Goal: Information Seeking & Learning: Learn about a topic

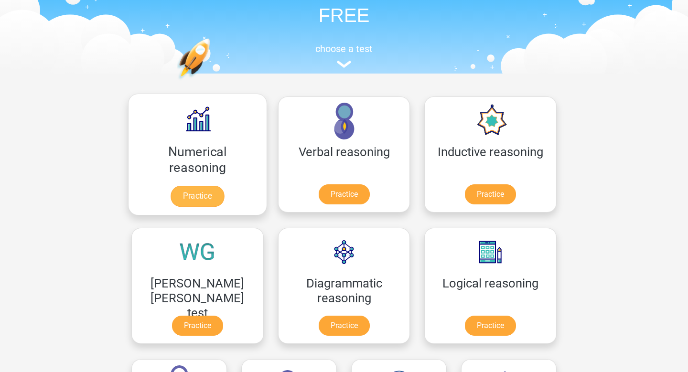
scroll to position [67, 0]
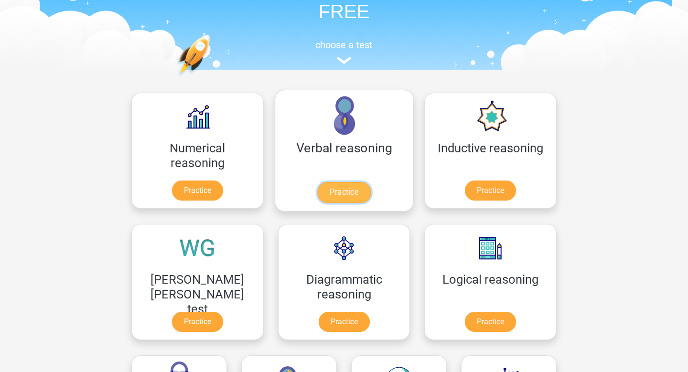
click at [317, 203] on link "Practice" at bounding box center [344, 192] width 54 height 21
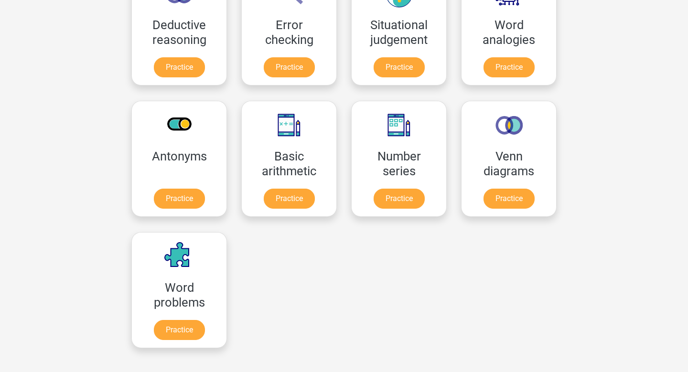
scroll to position [455, 0]
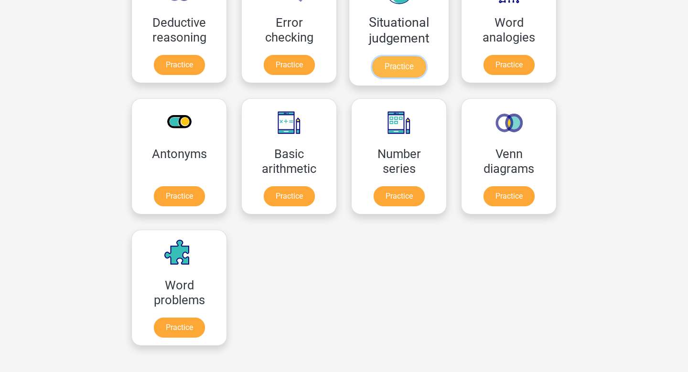
click at [372, 77] on link "Practice" at bounding box center [399, 66] width 54 height 21
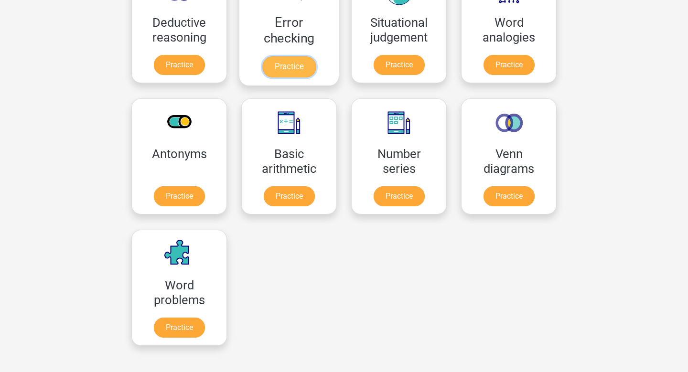
click at [262, 77] on link "Practice" at bounding box center [289, 66] width 54 height 21
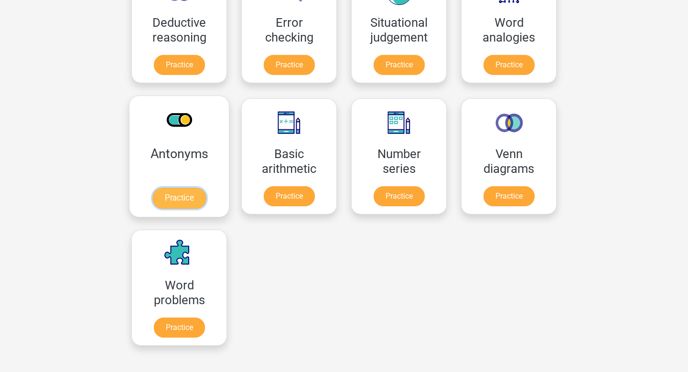
click at [206, 188] on link "Practice" at bounding box center [179, 198] width 54 height 21
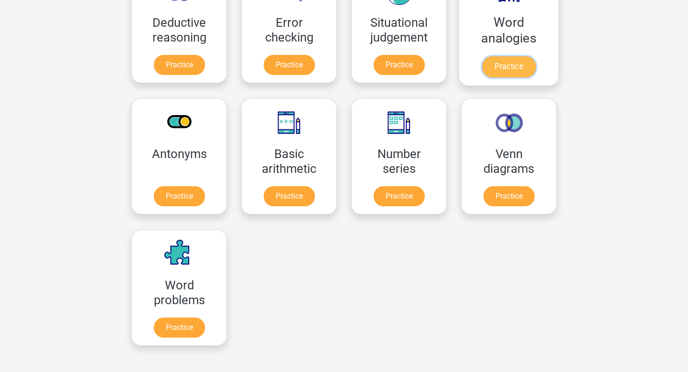
click at [482, 77] on link "Practice" at bounding box center [509, 66] width 54 height 21
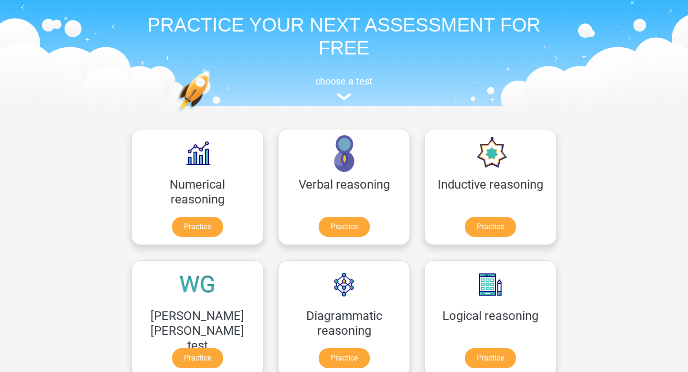
scroll to position [1, 0]
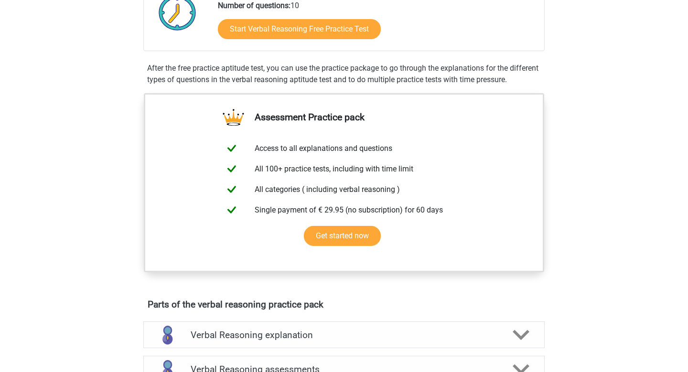
scroll to position [176, 0]
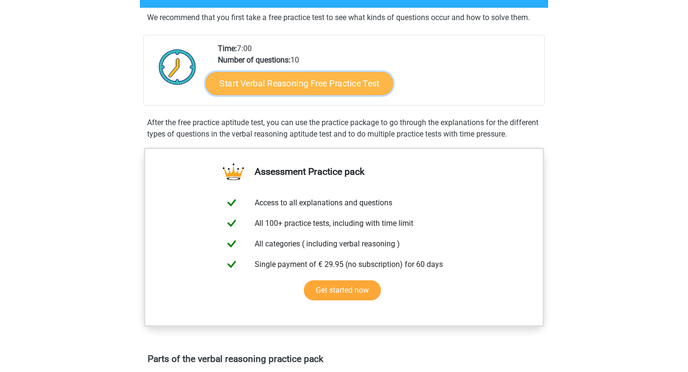
click at [317, 95] on link "Start Verbal Reasoning Free Practice Test" at bounding box center [299, 83] width 187 height 23
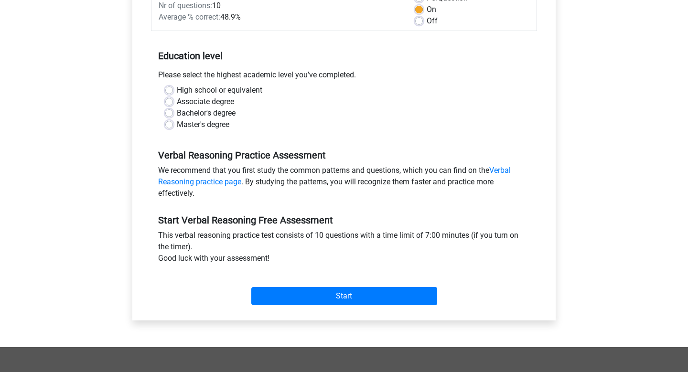
scroll to position [160, 0]
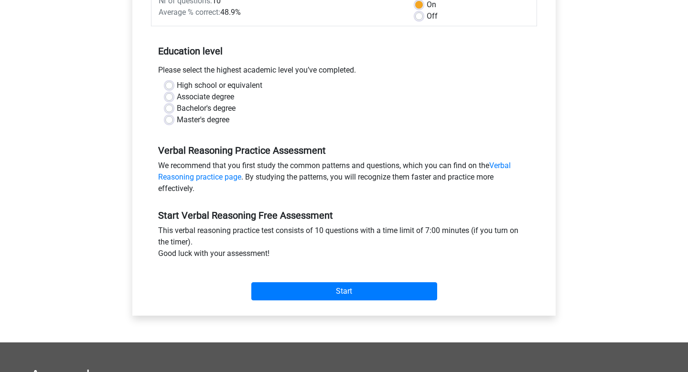
click at [179, 91] on label "High school or equivalent" at bounding box center [220, 85] width 86 height 11
click at [173, 89] on input "High school or equivalent" at bounding box center [169, 85] width 8 height 10
radio input "true"
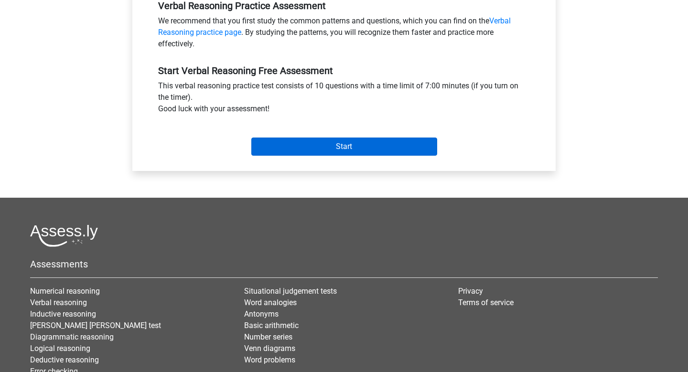
scroll to position [306, 0]
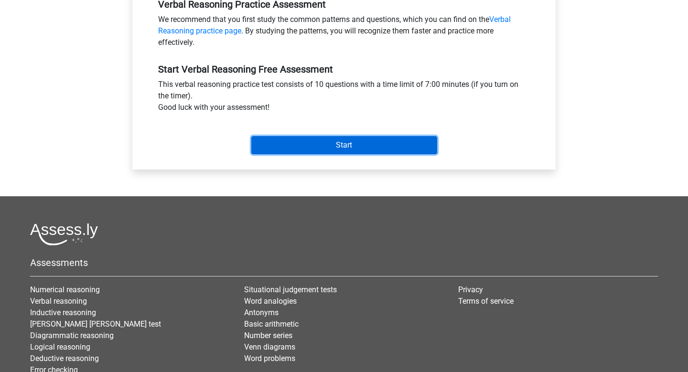
click at [316, 154] on input "Start" at bounding box center [344, 145] width 186 height 18
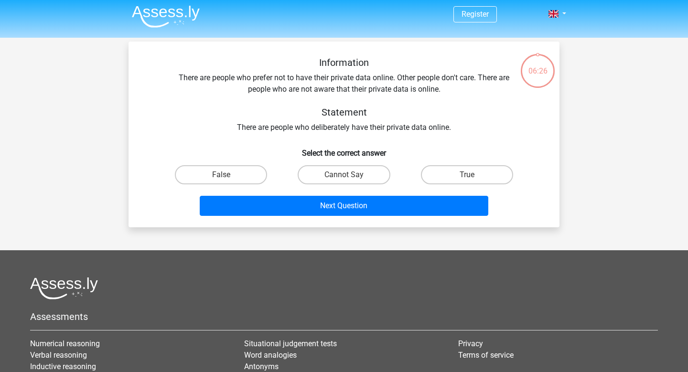
scroll to position [3, 0]
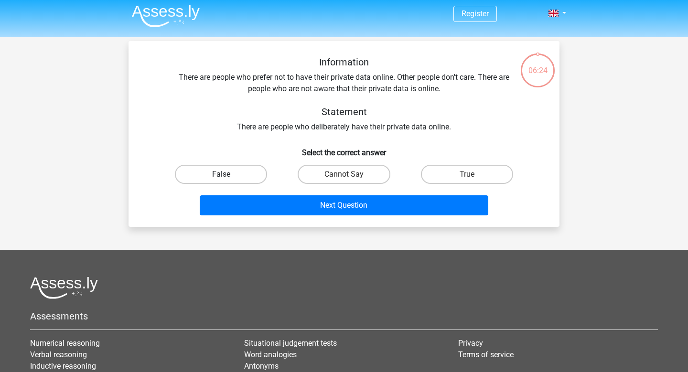
click at [231, 184] on label "False" at bounding box center [221, 174] width 92 height 19
click at [227, 181] on input "False" at bounding box center [224, 177] width 6 height 6
radio input "true"
click at [349, 219] on div "Next Question" at bounding box center [344, 207] width 369 height 24
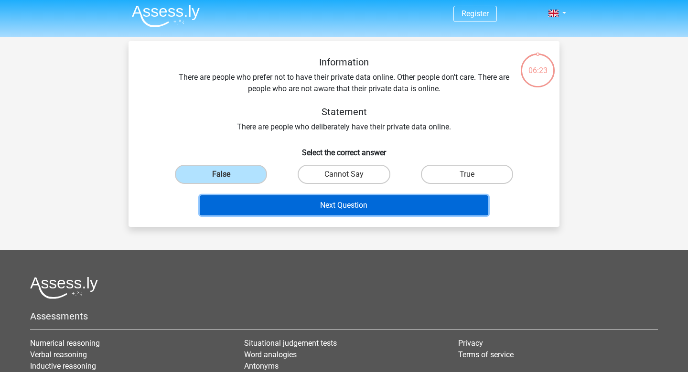
click at [356, 216] on button "Next Question" at bounding box center [344, 205] width 289 height 20
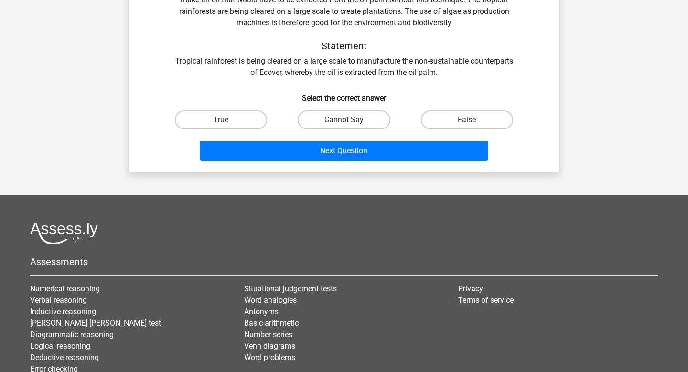
scroll to position [117, 0]
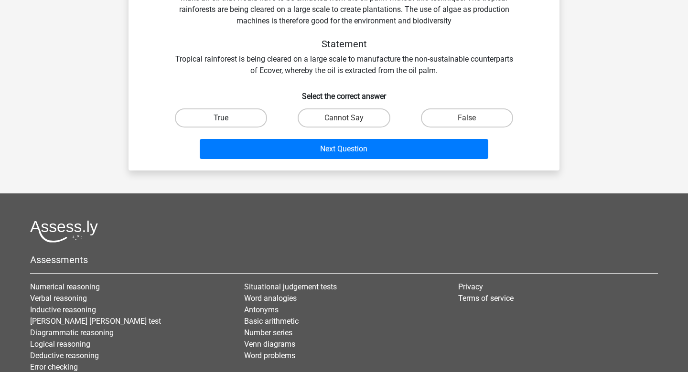
click at [236, 128] on label "True" at bounding box center [221, 117] width 92 height 19
click at [227, 124] on input "True" at bounding box center [224, 121] width 6 height 6
radio input "true"
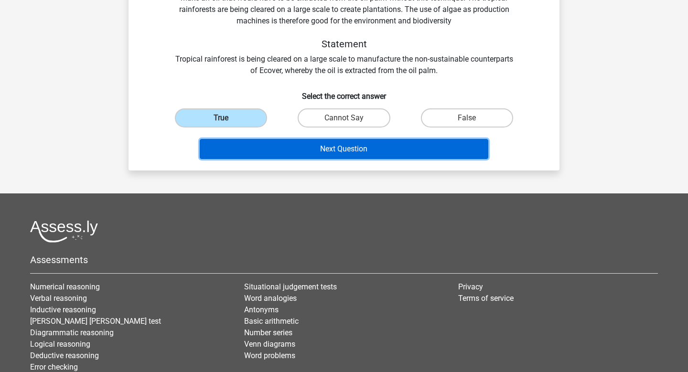
click at [322, 159] on button "Next Question" at bounding box center [344, 149] width 289 height 20
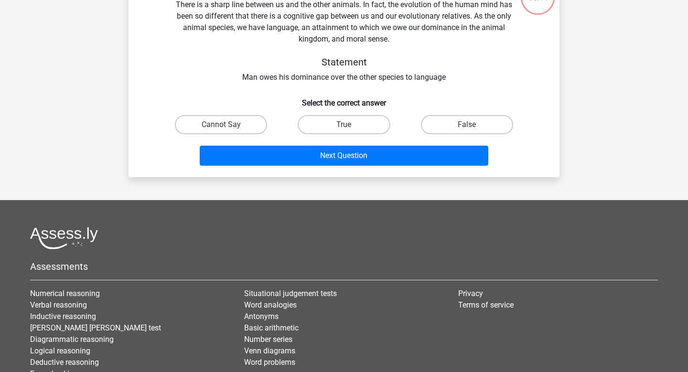
scroll to position [67, 0]
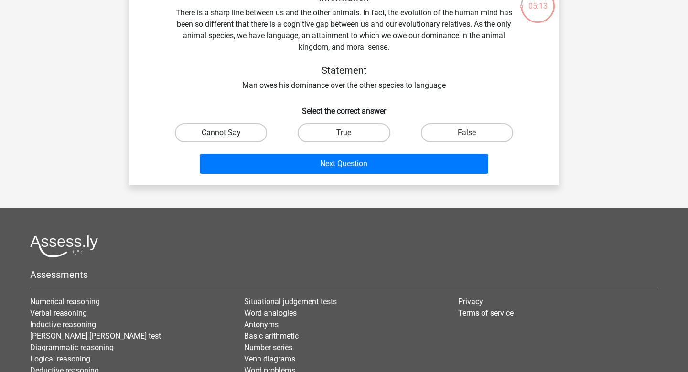
click at [235, 142] on label "Cannot Say" at bounding box center [221, 132] width 92 height 19
click at [227, 139] on input "Cannot Say" at bounding box center [224, 136] width 6 height 6
radio input "true"
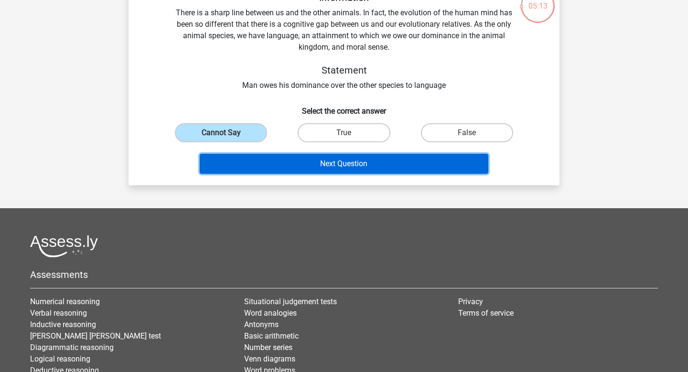
click at [336, 174] on button "Next Question" at bounding box center [344, 164] width 289 height 20
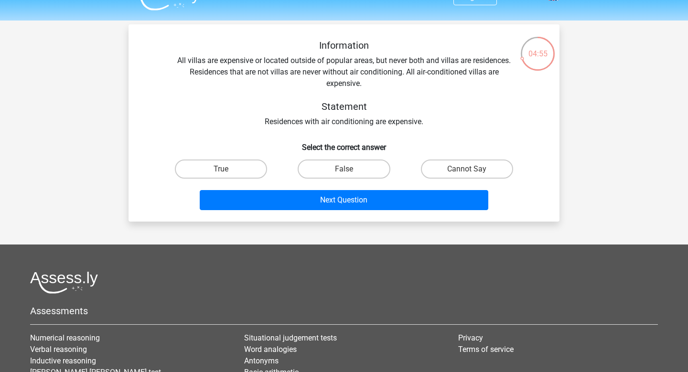
scroll to position [21, 0]
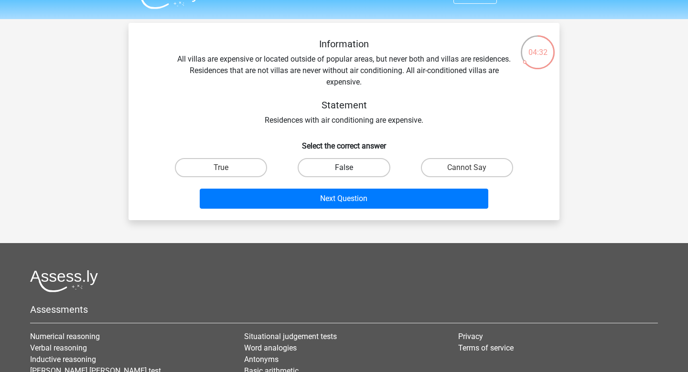
click at [365, 177] on label "False" at bounding box center [344, 167] width 92 height 19
click at [350, 174] on input "False" at bounding box center [347, 171] width 6 height 6
radio input "true"
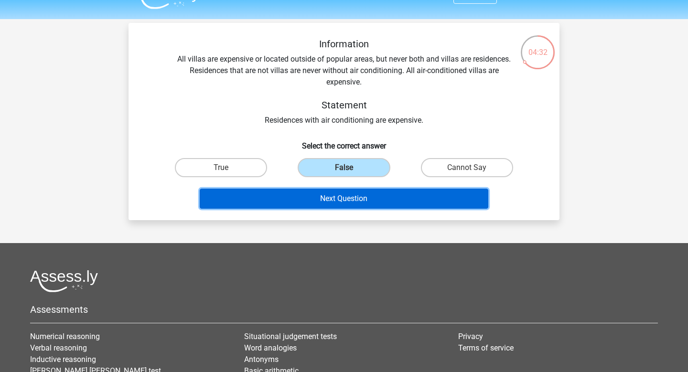
click at [365, 209] on button "Next Question" at bounding box center [344, 199] width 289 height 20
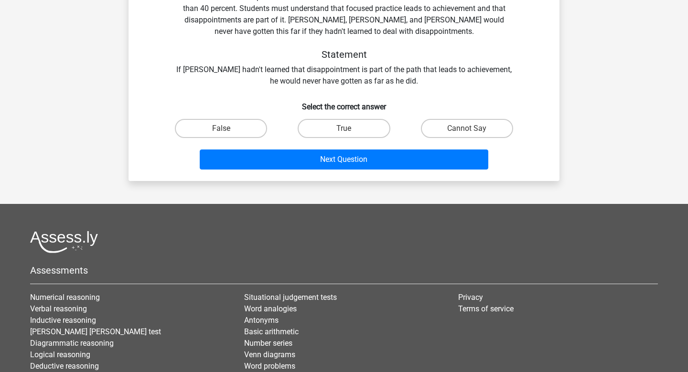
scroll to position [119, 0]
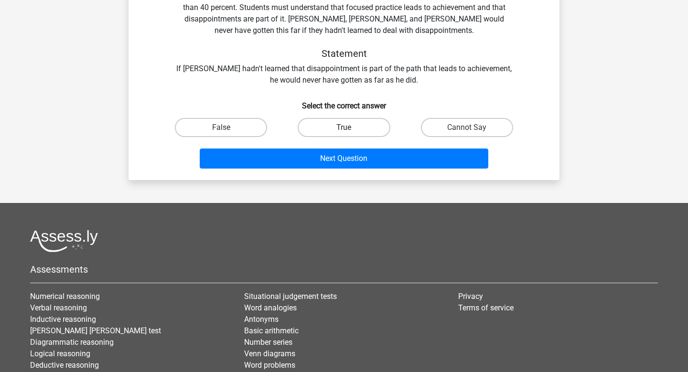
click at [356, 137] on label "True" at bounding box center [344, 127] width 92 height 19
click at [350, 134] on input "True" at bounding box center [347, 131] width 6 height 6
radio input "true"
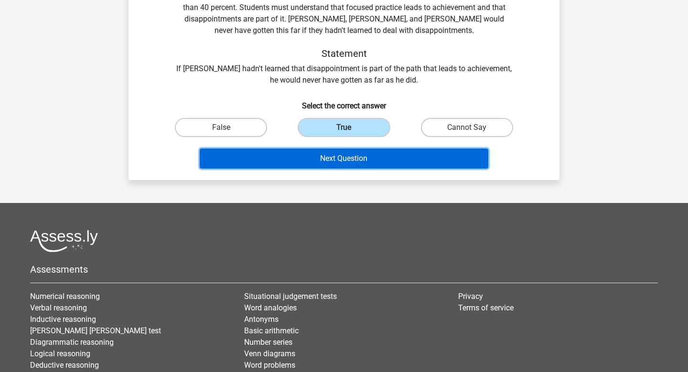
click at [359, 169] on button "Next Question" at bounding box center [344, 159] width 289 height 20
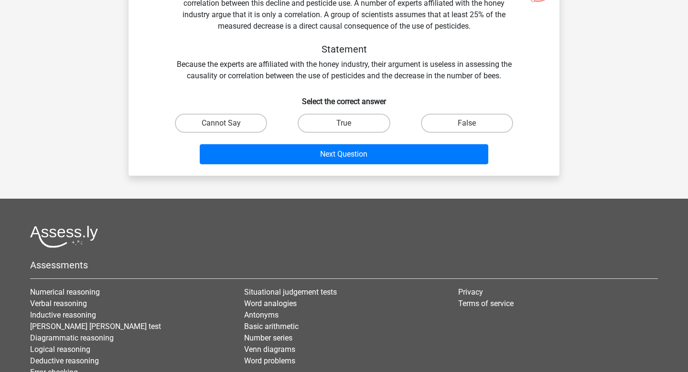
scroll to position [89, 0]
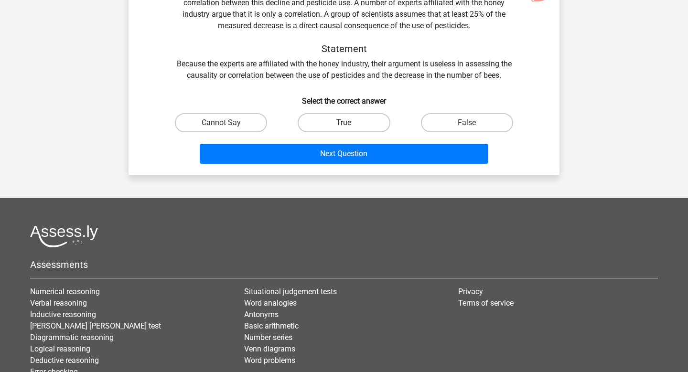
click at [377, 132] on label "True" at bounding box center [344, 122] width 92 height 19
click at [350, 129] on input "True" at bounding box center [347, 126] width 6 height 6
radio input "true"
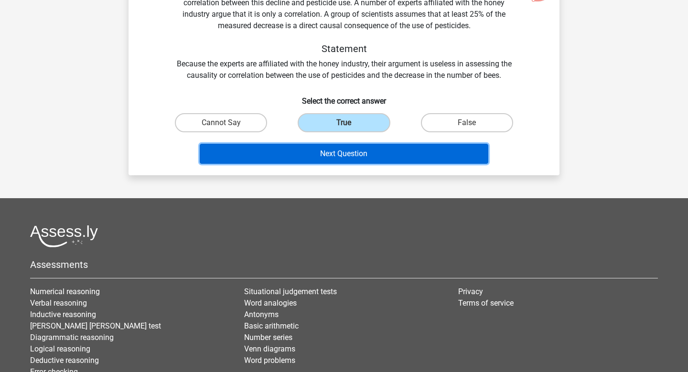
click at [373, 164] on button "Next Question" at bounding box center [344, 154] width 289 height 20
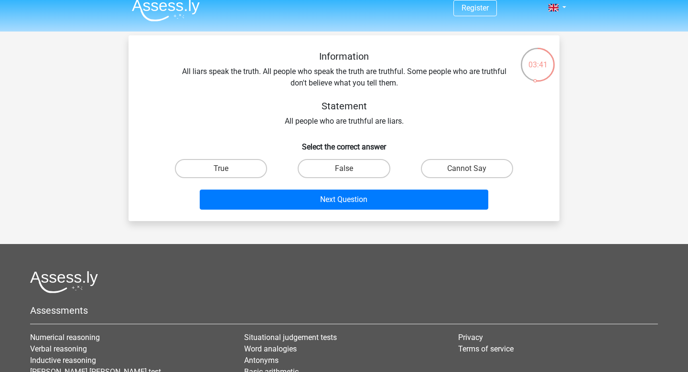
scroll to position [7, 0]
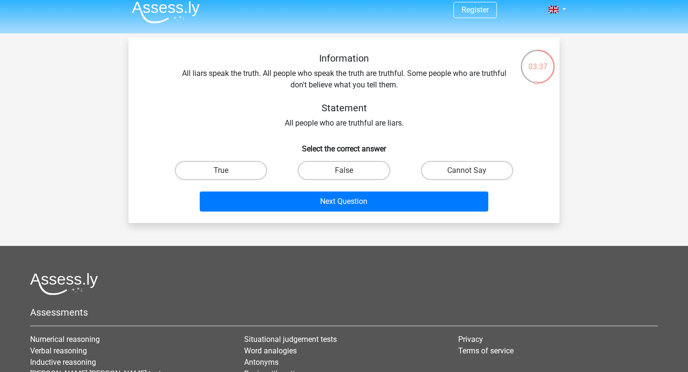
click at [325, 184] on div "False" at bounding box center [343, 170] width 123 height 27
click at [331, 180] on label "False" at bounding box center [344, 170] width 92 height 19
click at [344, 177] on input "False" at bounding box center [347, 174] width 6 height 6
radio input "true"
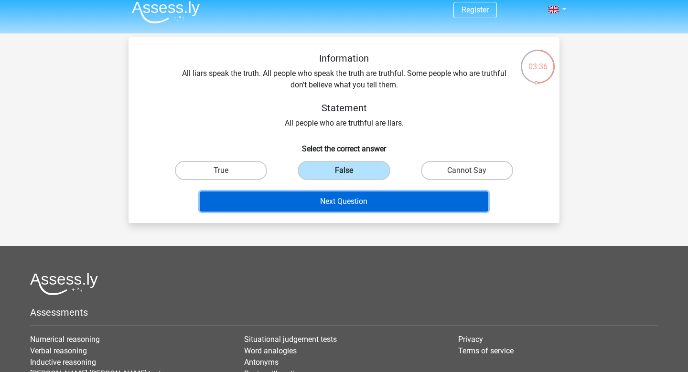
click at [339, 212] on button "Next Question" at bounding box center [344, 202] width 289 height 20
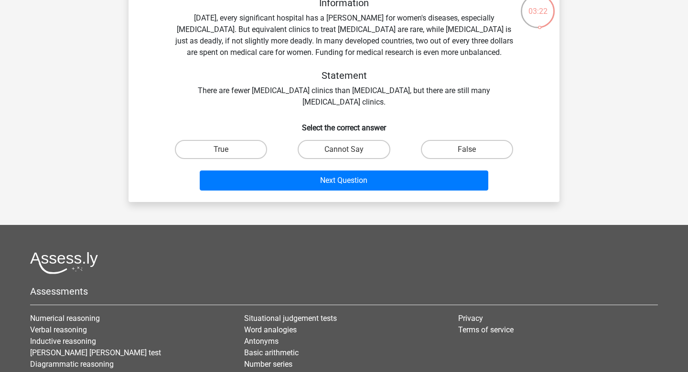
scroll to position [62, 0]
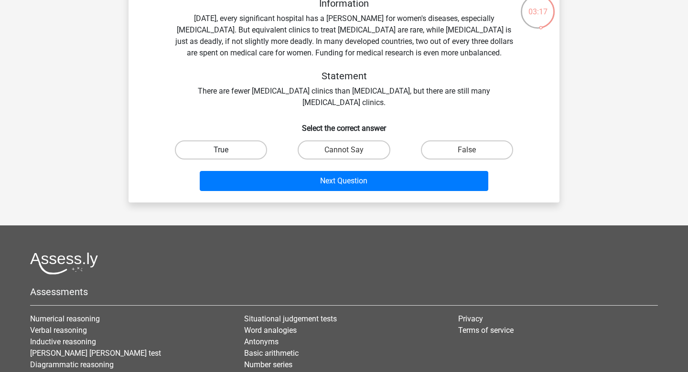
click at [249, 160] on label "True" at bounding box center [221, 150] width 92 height 19
click at [227, 156] on input "True" at bounding box center [224, 153] width 6 height 6
radio input "true"
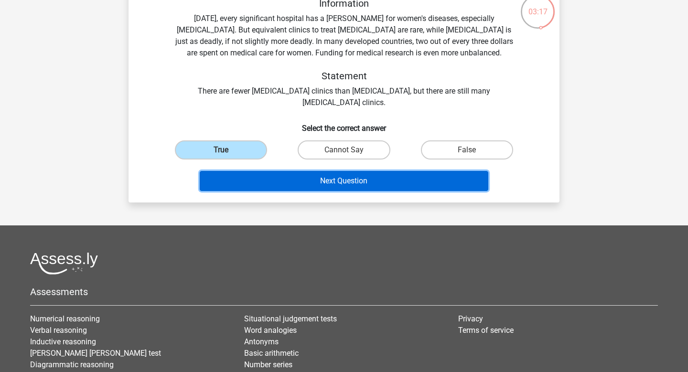
click at [323, 191] on button "Next Question" at bounding box center [344, 181] width 289 height 20
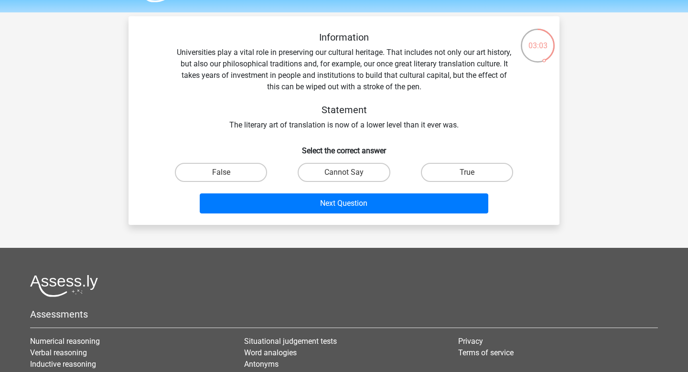
scroll to position [27, 0]
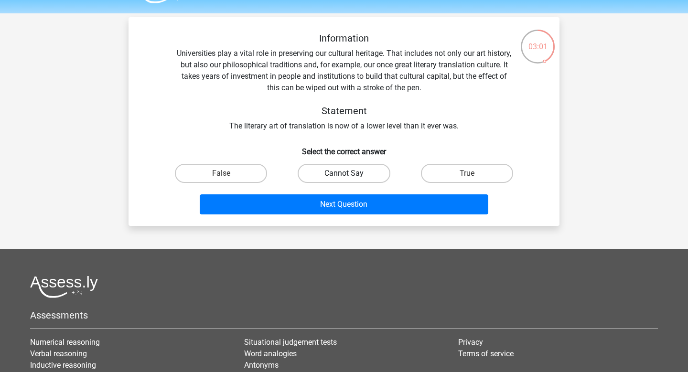
click at [338, 183] on label "Cannot Say" at bounding box center [344, 173] width 92 height 19
click at [344, 180] on input "Cannot Say" at bounding box center [347, 176] width 6 height 6
radio input "true"
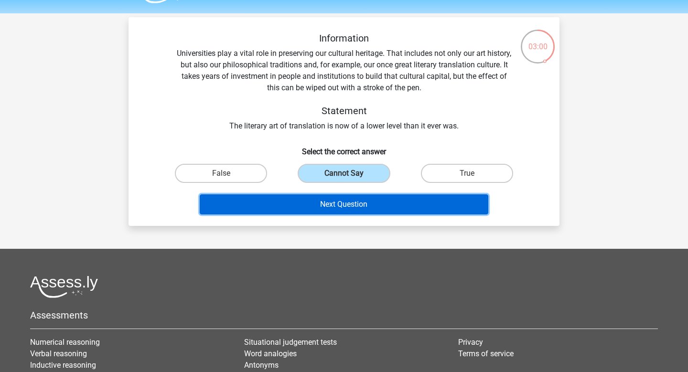
click at [353, 215] on button "Next Question" at bounding box center [344, 205] width 289 height 20
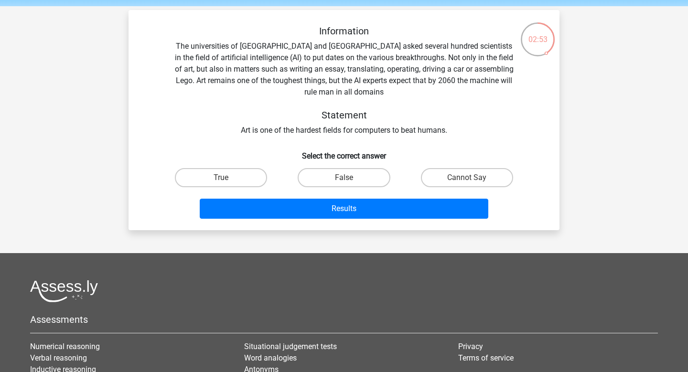
scroll to position [33, 0]
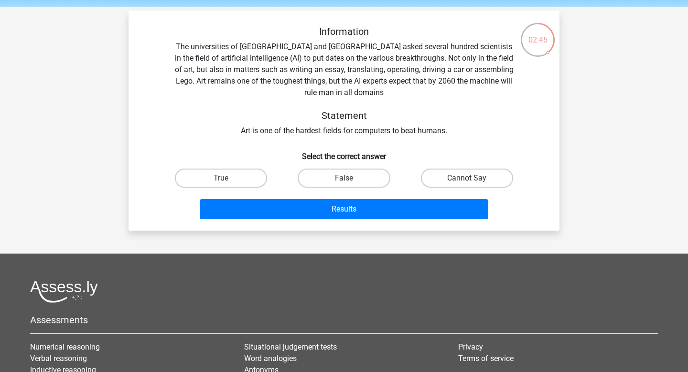
click at [233, 192] on div "True" at bounding box center [221, 178] width 123 height 27
click at [238, 188] on label "True" at bounding box center [221, 178] width 92 height 19
click at [227, 184] on input "True" at bounding box center [224, 181] width 6 height 6
radio input "true"
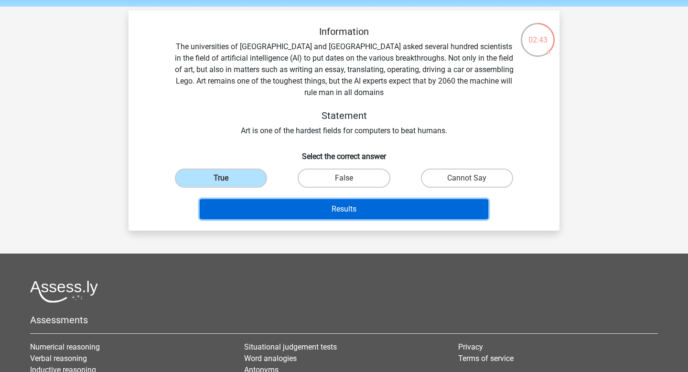
click at [301, 219] on button "Results" at bounding box center [344, 209] width 289 height 20
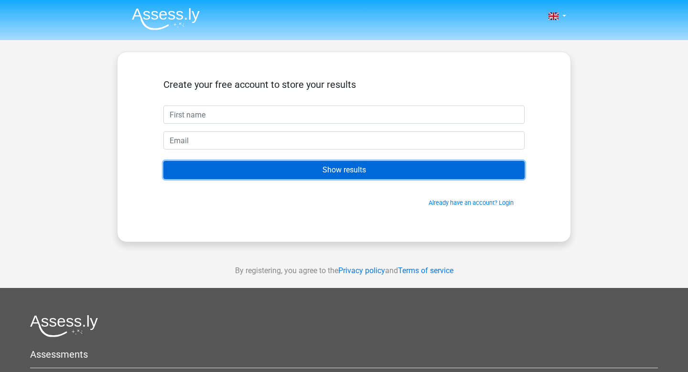
click at [329, 179] on input "Show results" at bounding box center [343, 170] width 361 height 18
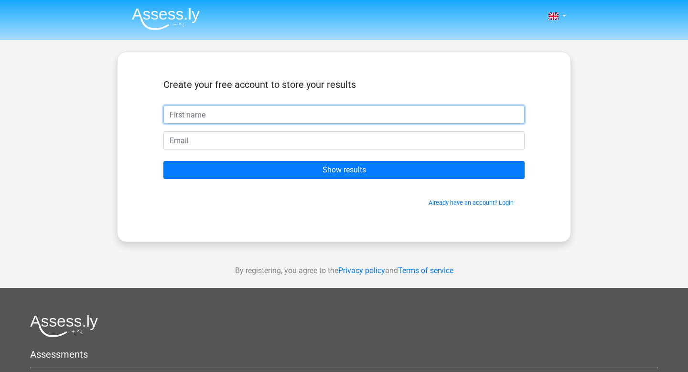
click at [229, 124] on input "text" at bounding box center [343, 115] width 361 height 18
type input "[PERSON_NAME]"
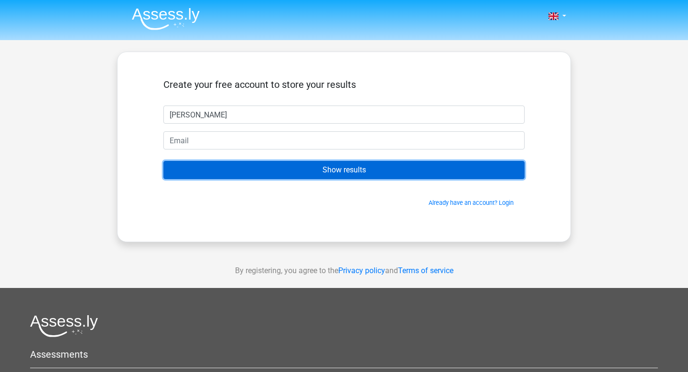
click at [302, 179] on input "Show results" at bounding box center [343, 170] width 361 height 18
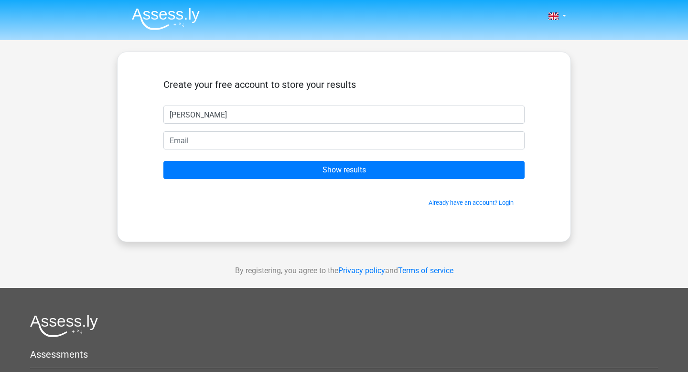
click at [233, 179] on form "Create your free account to store your results Kerrie-Anne Show results Already…" at bounding box center [343, 143] width 361 height 129
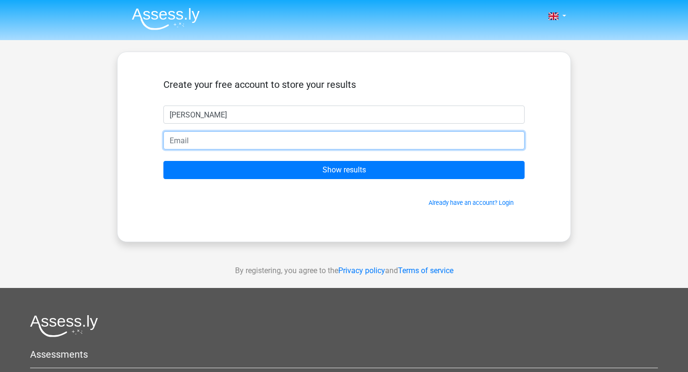
click at [224, 150] on input "email" at bounding box center [343, 140] width 361 height 18
type input "[EMAIL_ADDRESS][DOMAIN_NAME]"
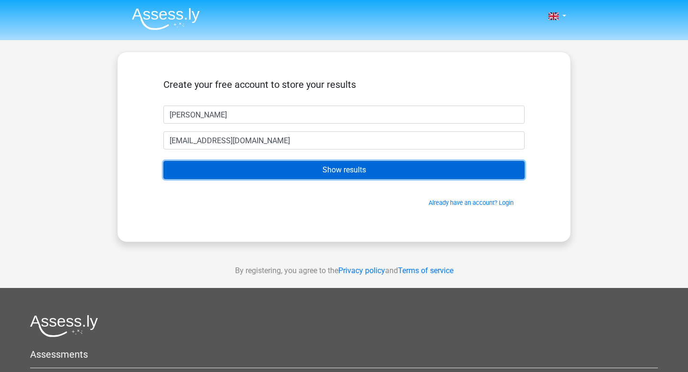
click at [293, 179] on input "Show results" at bounding box center [343, 170] width 361 height 18
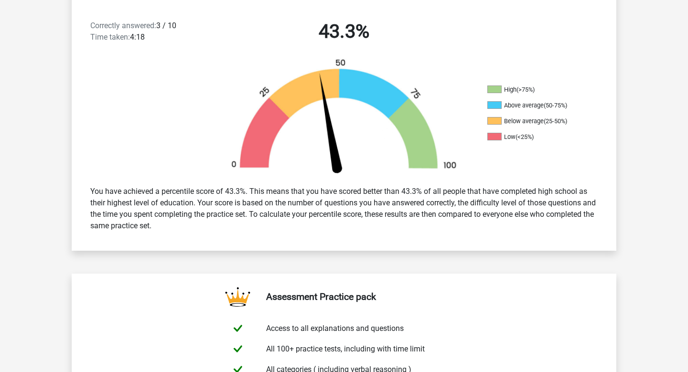
scroll to position [241, 0]
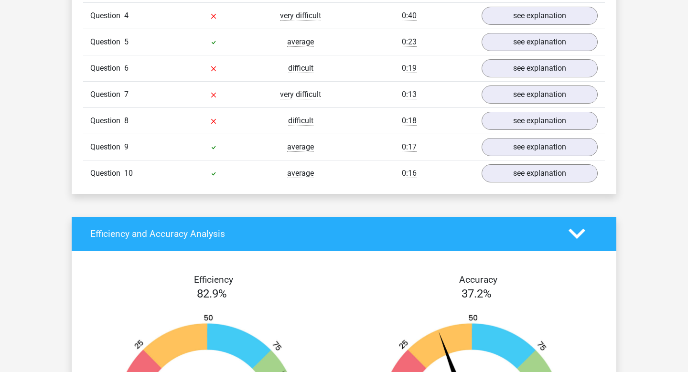
scroll to position [859, 0]
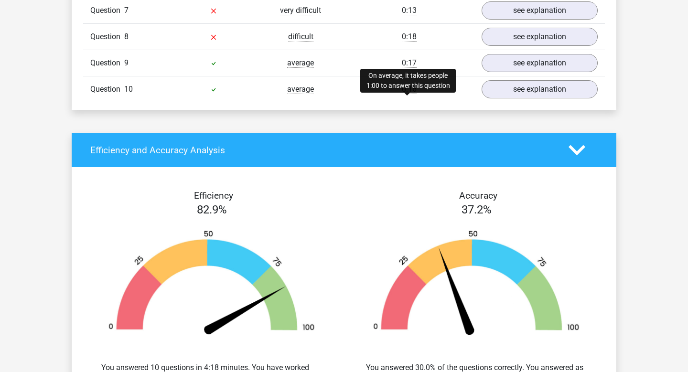
scroll to position [1231, 0]
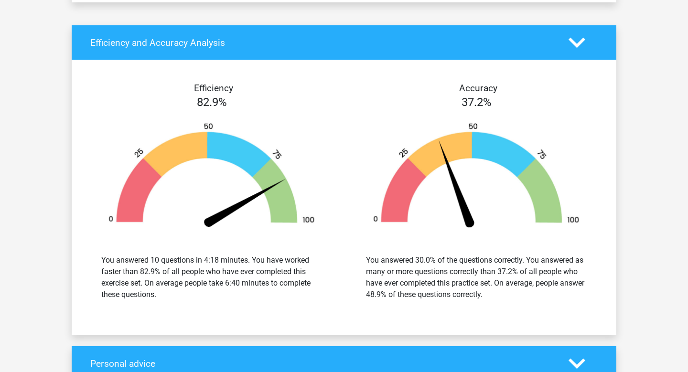
scroll to position [1637, 0]
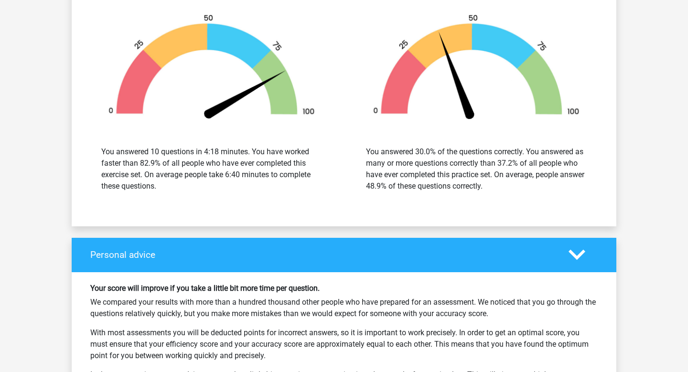
scroll to position [2271, 0]
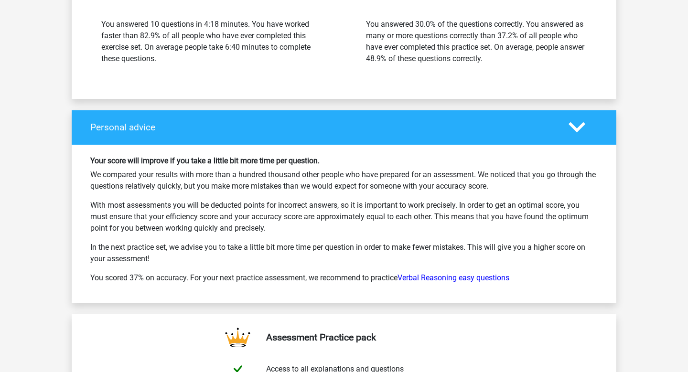
scroll to position [2685, 0]
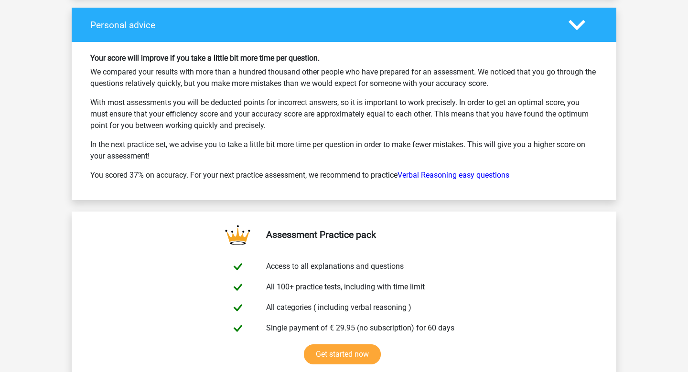
scroll to position [3344, 0]
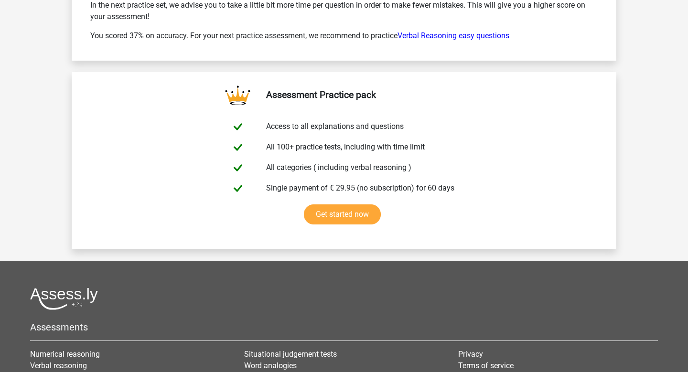
scroll to position [3757, 0]
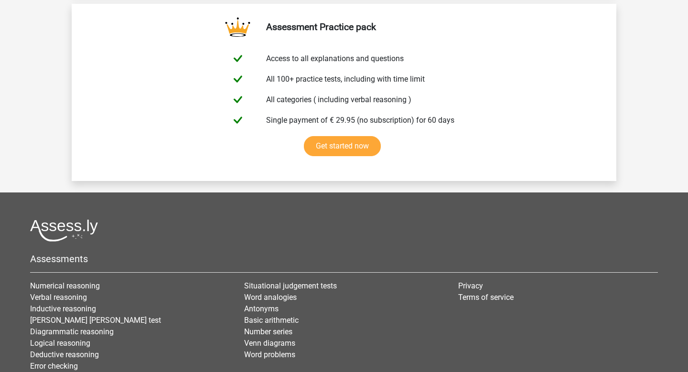
scroll to position [4326, 0]
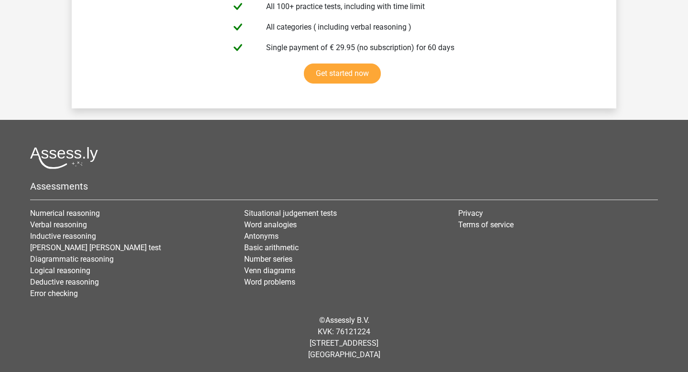
scroll to position [4679, 0]
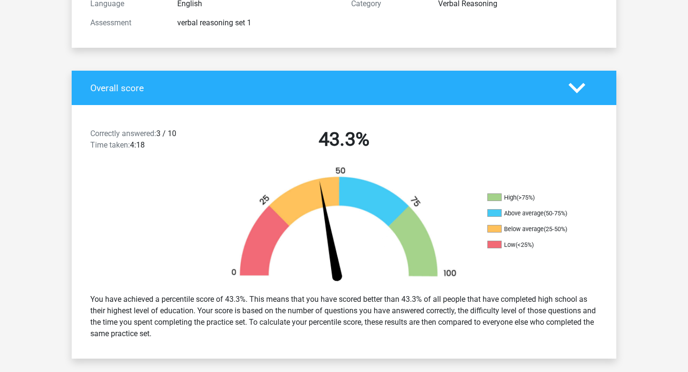
scroll to position [0, 0]
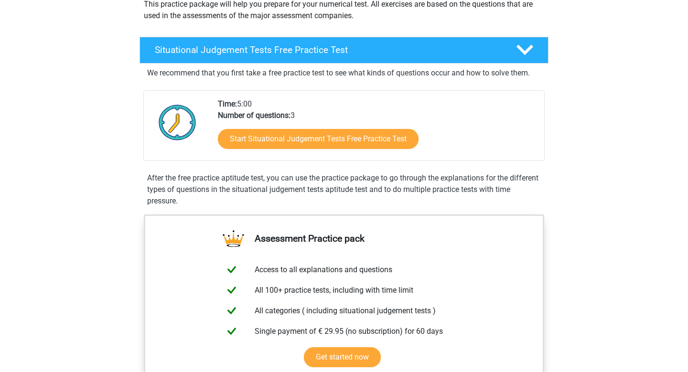
scroll to position [132, 0]
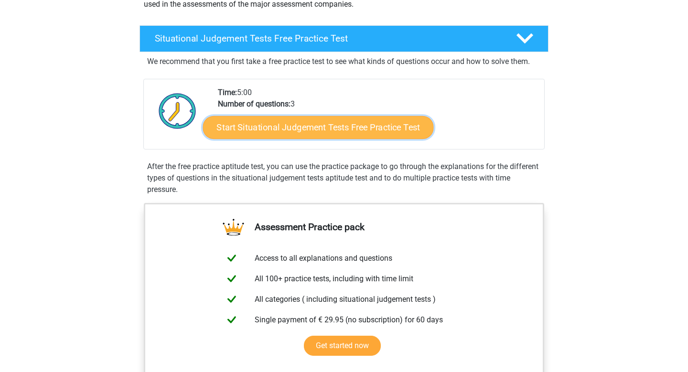
click at [340, 139] on link "Start Situational Judgement Tests Free Practice Test" at bounding box center [318, 127] width 231 height 23
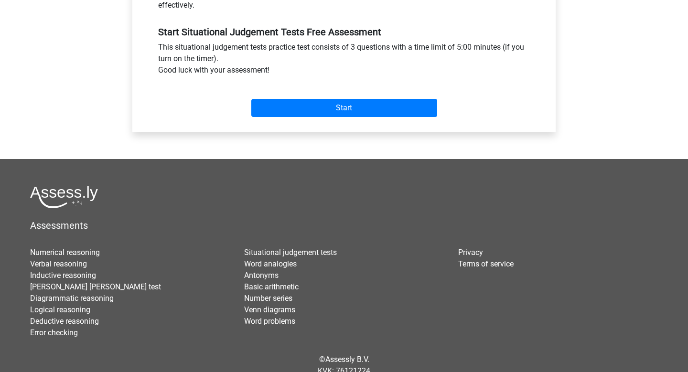
scroll to position [348, 0]
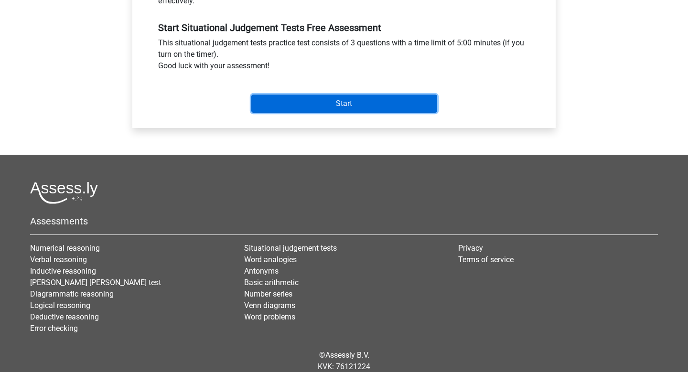
click at [339, 113] on input "Start" at bounding box center [344, 104] width 186 height 18
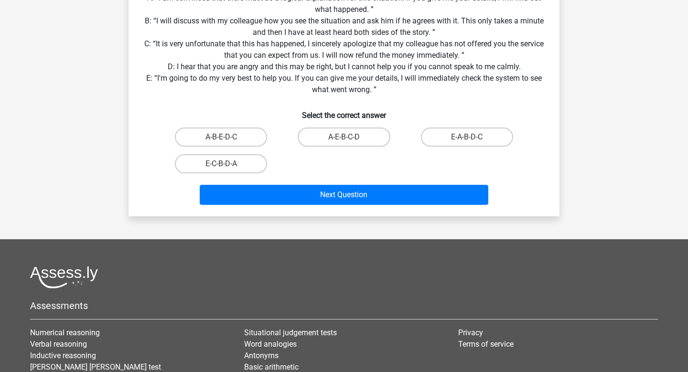
scroll to position [190, 0]
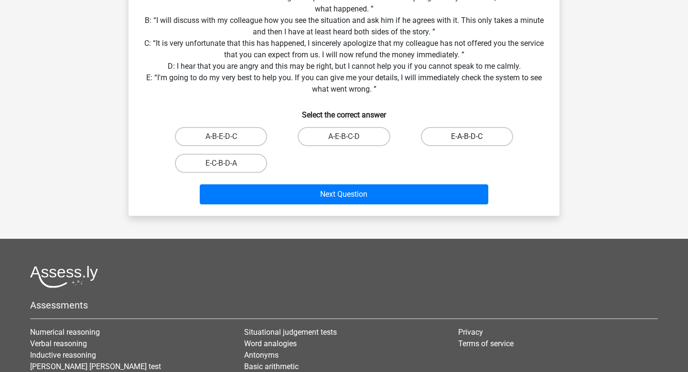
click at [451, 146] on label "E-A-B-D-C" at bounding box center [467, 136] width 92 height 19
click at [467, 143] on input "E-A-B-D-C" at bounding box center [470, 140] width 6 height 6
radio input "true"
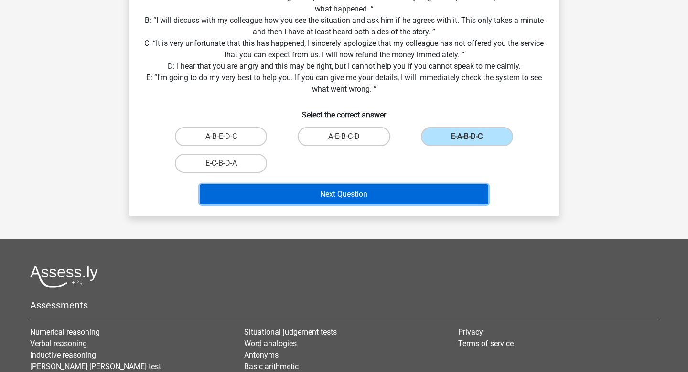
click at [390, 205] on button "Next Question" at bounding box center [344, 194] width 289 height 20
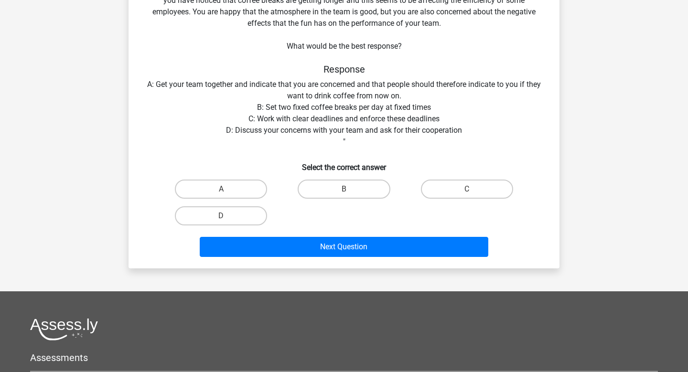
scroll to position [91, 0]
click at [235, 226] on label "D" at bounding box center [221, 215] width 92 height 19
click at [227, 222] on input "D" at bounding box center [224, 219] width 6 height 6
radio input "true"
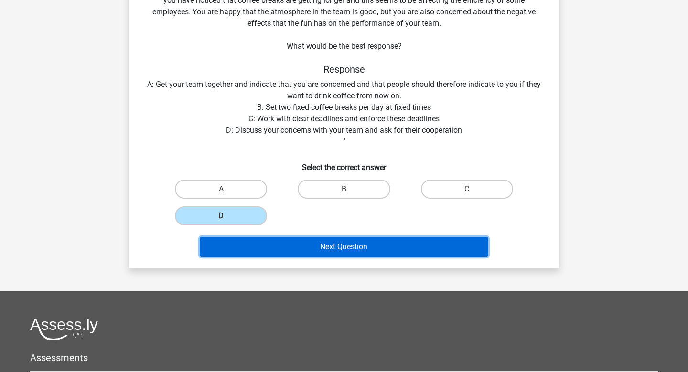
click at [333, 257] on button "Next Question" at bounding box center [344, 247] width 289 height 20
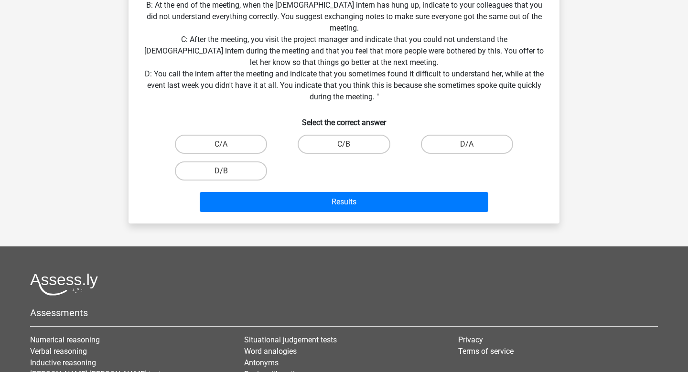
scroll to position [251, 0]
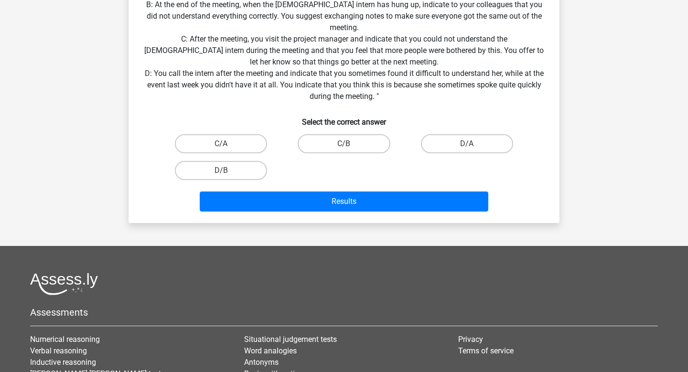
click at [227, 177] on input "D/B" at bounding box center [224, 174] width 6 height 6
radio input "true"
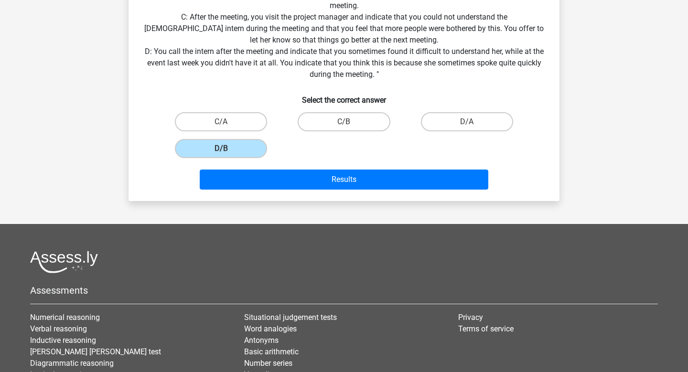
scroll to position [274, 0]
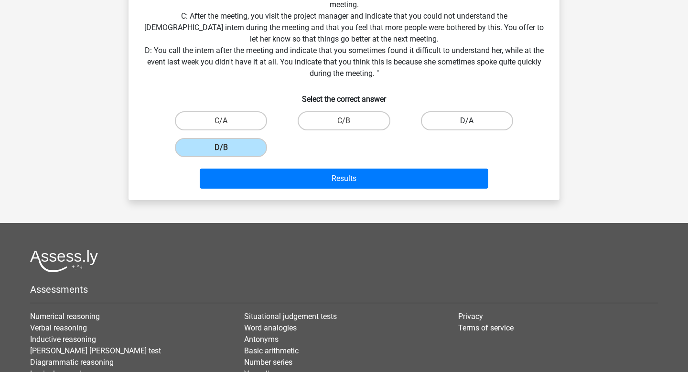
click at [466, 130] on label "D/A" at bounding box center [467, 120] width 92 height 19
click at [467, 127] on input "D/A" at bounding box center [470, 124] width 6 height 6
radio input "true"
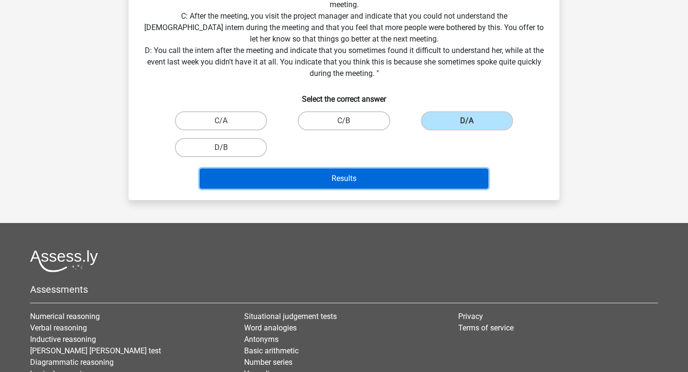
click at [363, 189] on button "Results" at bounding box center [344, 179] width 289 height 20
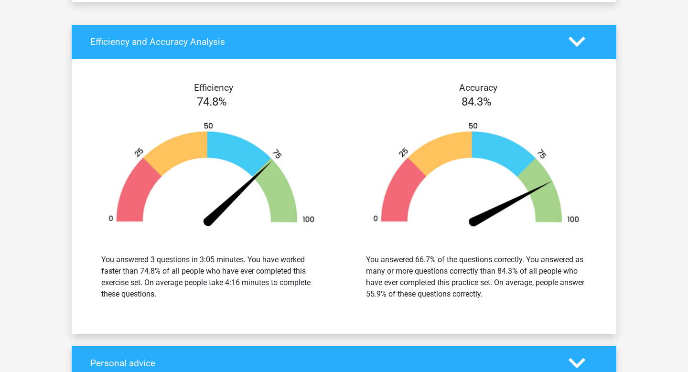
scroll to position [936, 0]
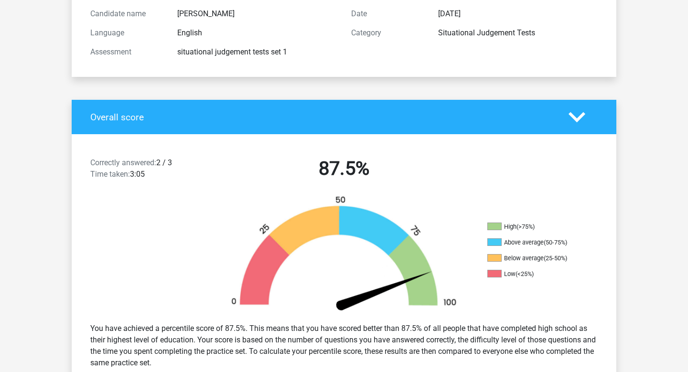
scroll to position [68, 0]
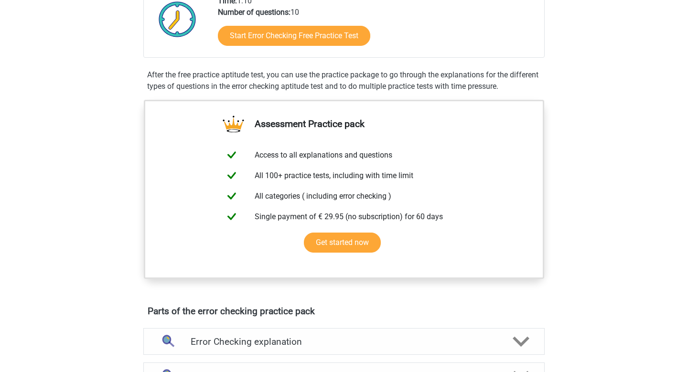
scroll to position [236, 0]
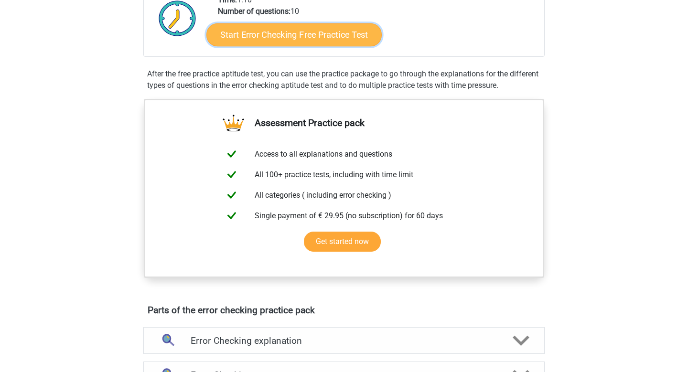
click at [280, 46] on link "Start Error Checking Free Practice Test" at bounding box center [293, 34] width 175 height 23
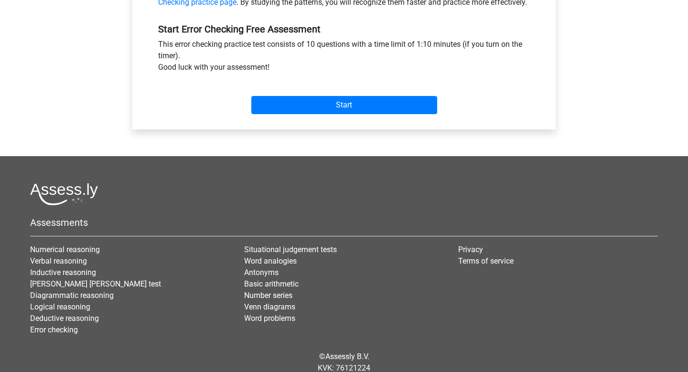
scroll to position [338, 0]
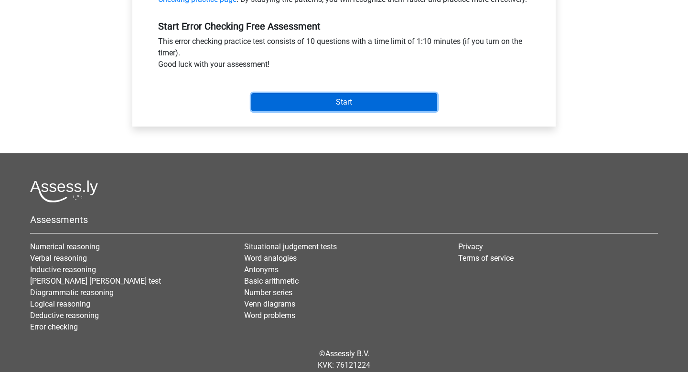
click at [296, 111] on input "Start" at bounding box center [344, 102] width 186 height 18
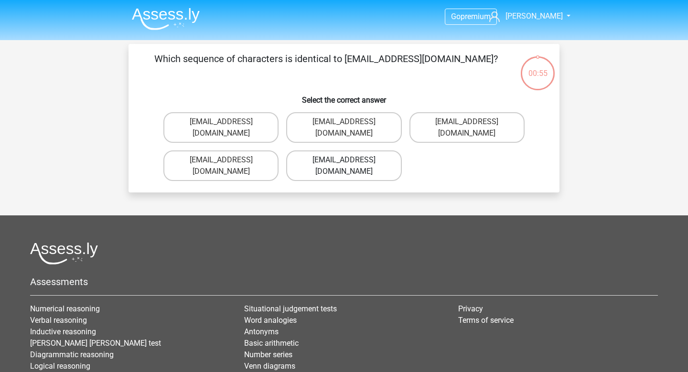
click at [374, 173] on label "Evie_Meade@jointmail.co.uk" at bounding box center [343, 166] width 115 height 31
click at [350, 166] on input "Evie_Meade@jointmail.co.uk" at bounding box center [347, 163] width 6 height 6
radio input "true"
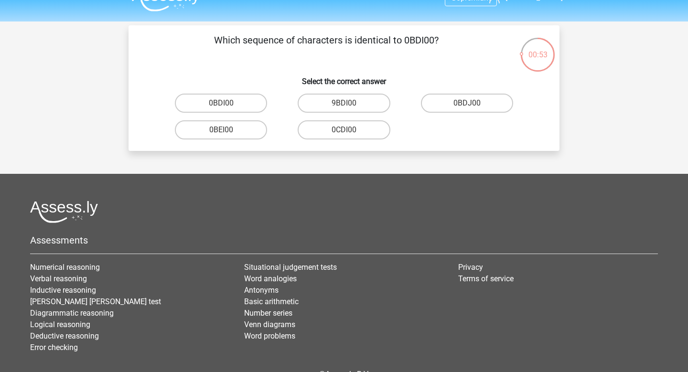
scroll to position [17, 0]
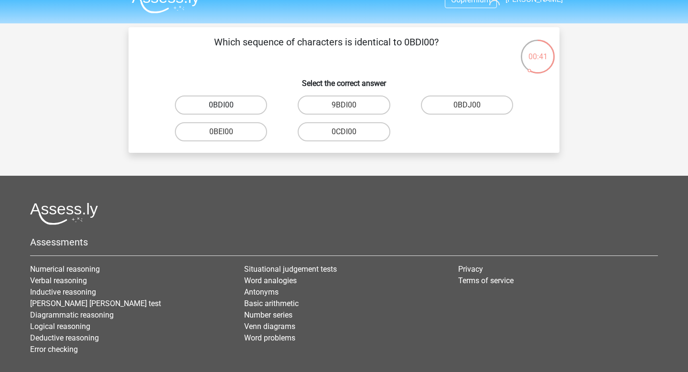
click at [243, 115] on label "0BDI00" at bounding box center [221, 105] width 92 height 19
click at [227, 111] on input "0BDI00" at bounding box center [224, 108] width 6 height 6
radio input "true"
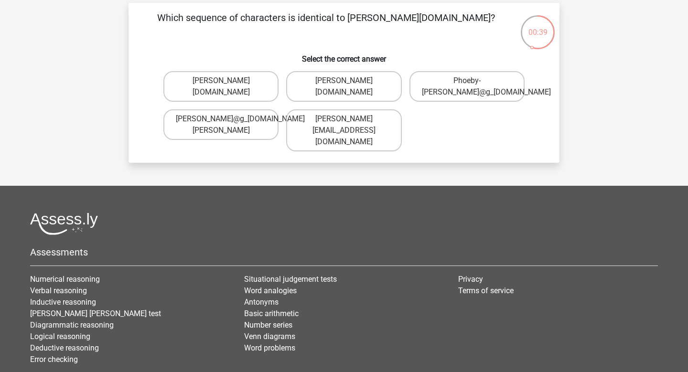
scroll to position [39, 0]
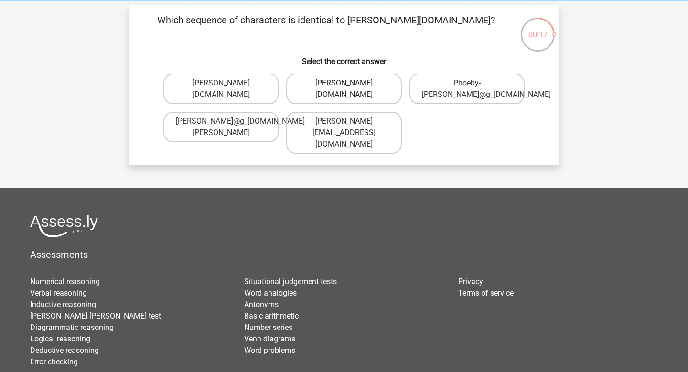
click at [344, 104] on label "Phoebe-Patterson@g_mail.gr" at bounding box center [343, 89] width 115 height 31
click at [344, 89] on input "Phoebe-Patterson@g_mail.gr" at bounding box center [347, 86] width 6 height 6
radio input "true"
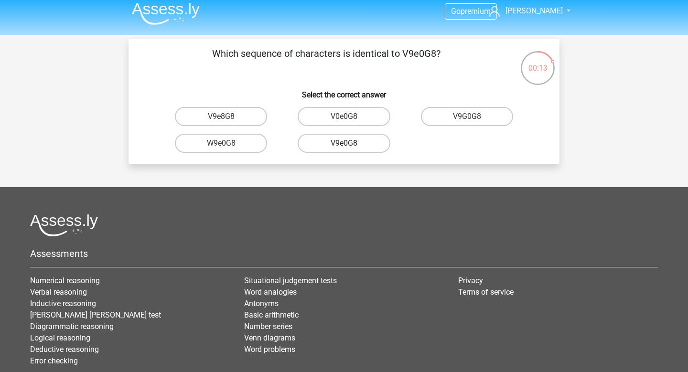
scroll to position [8, 0]
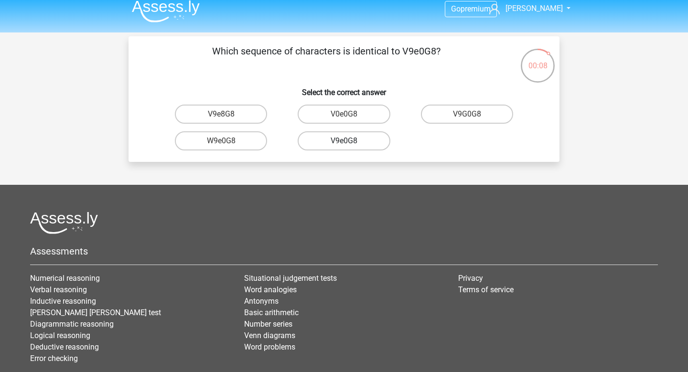
click at [365, 151] on label "V9e0G8" at bounding box center [344, 140] width 92 height 19
click at [350, 147] on input "V9e0G8" at bounding box center [347, 144] width 6 height 6
radio input "true"
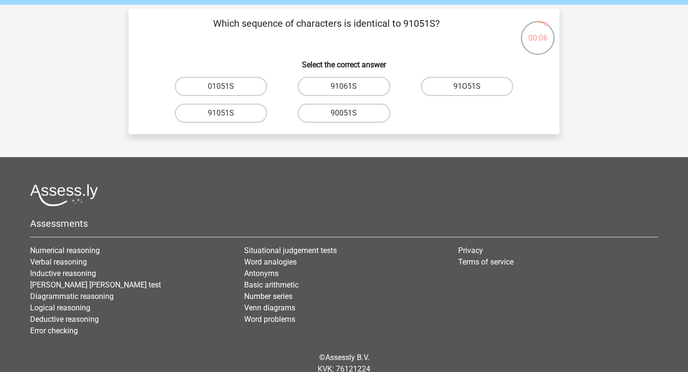
scroll to position [34, 0]
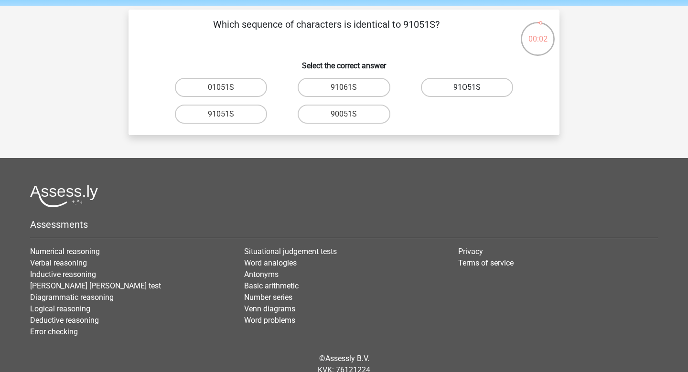
click at [455, 97] on label "91O51S" at bounding box center [467, 87] width 92 height 19
click at [467, 94] on input "91O51S" at bounding box center [470, 90] width 6 height 6
radio input "true"
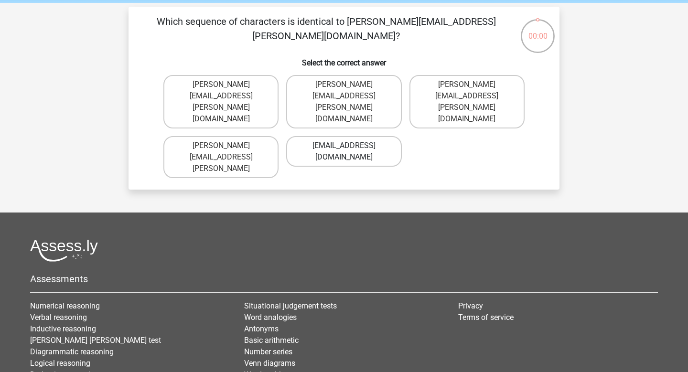
scroll to position [35, 0]
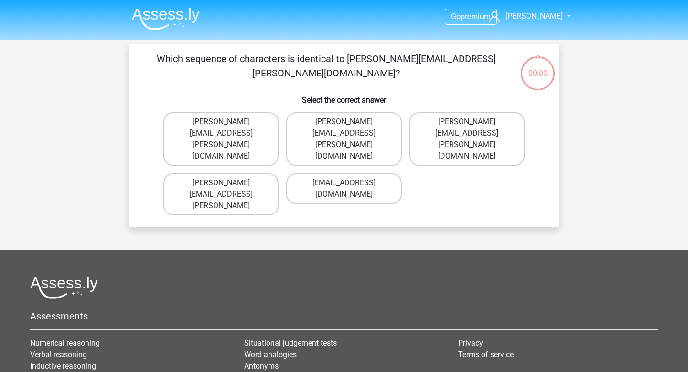
scroll to position [35, 0]
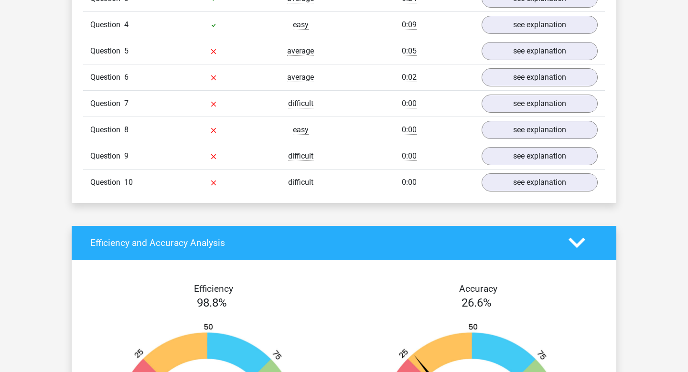
scroll to position [873, 0]
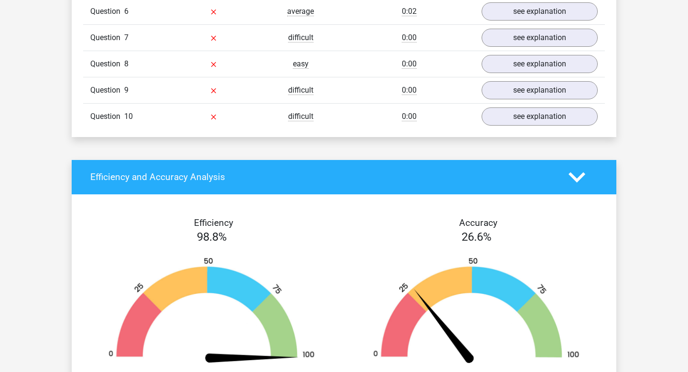
scroll to position [1112, 0]
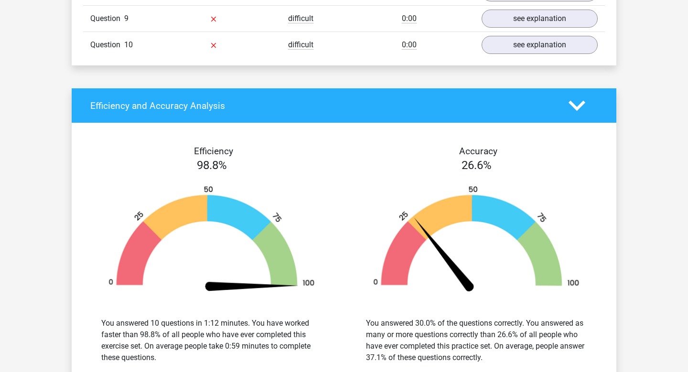
scroll to position [1336, 0]
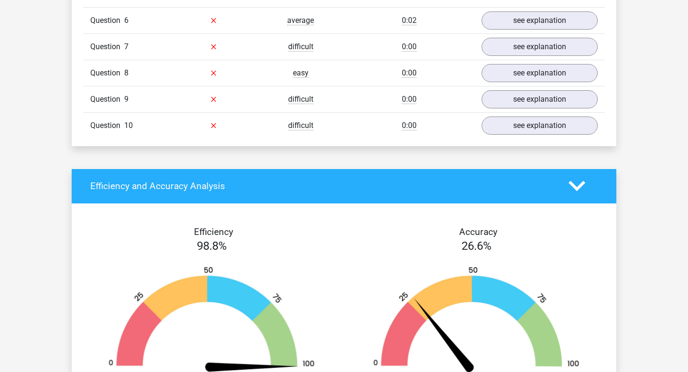
scroll to position [1585, 0]
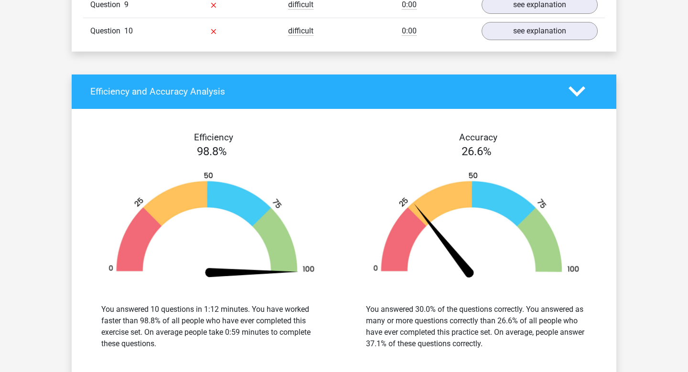
scroll to position [1839, 0]
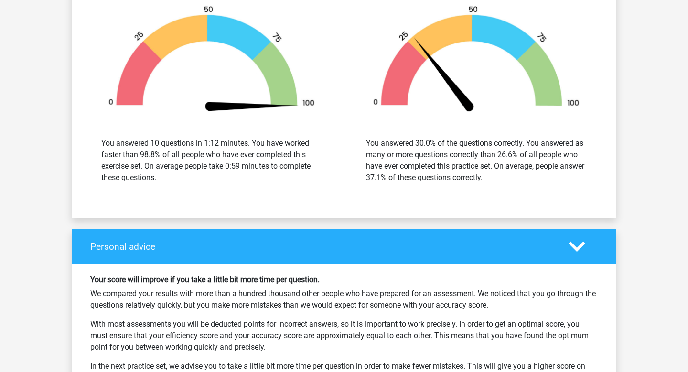
scroll to position [2195, 0]
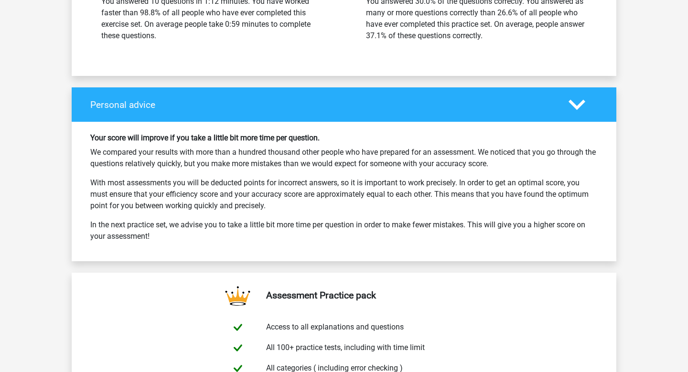
scroll to position [2476, 0]
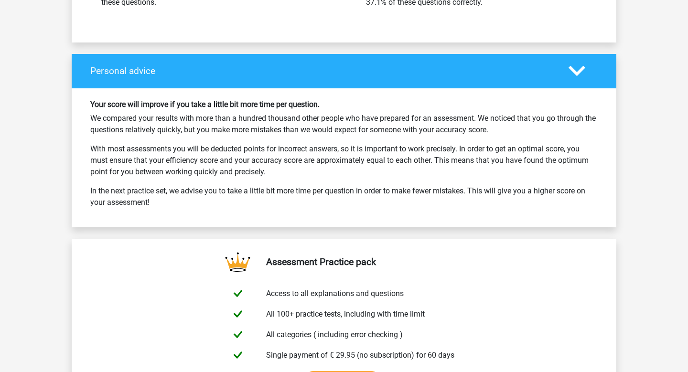
scroll to position [2682, 0]
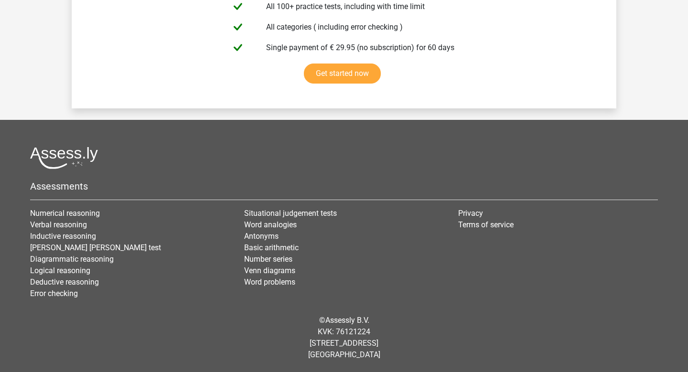
scroll to position [3422, 0]
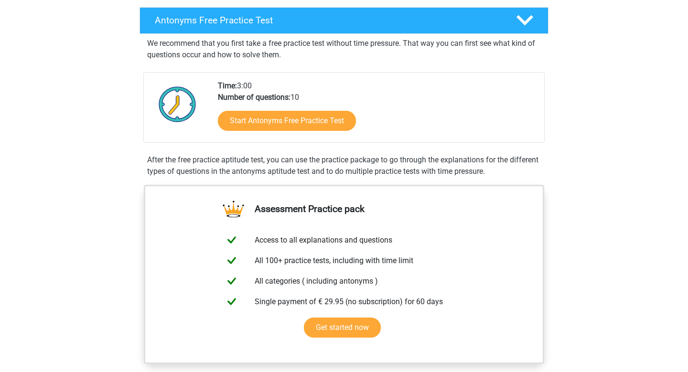
scroll to position [152, 0]
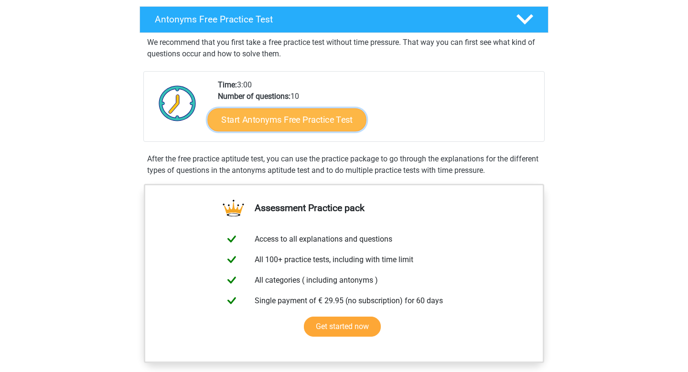
click at [327, 131] on link "Start Antonyms Free Practice Test" at bounding box center [287, 119] width 159 height 23
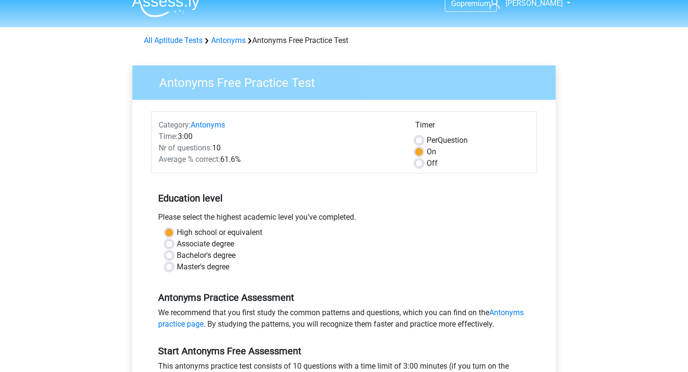
scroll to position [13, 0]
click at [427, 169] on label "Off" at bounding box center [432, 162] width 11 height 11
click at [419, 167] on input "Off" at bounding box center [419, 162] width 8 height 10
radio input "true"
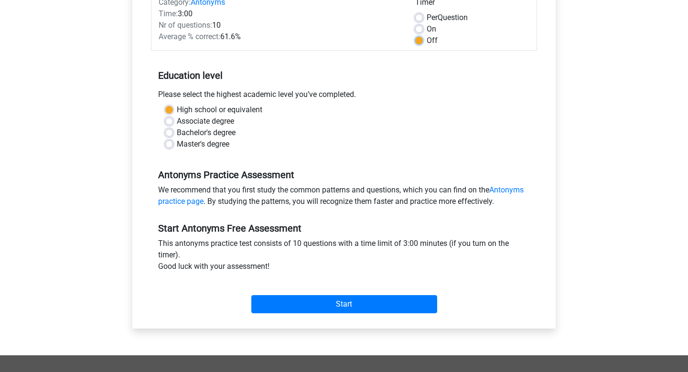
scroll to position [136, 0]
click at [427, 34] on label "On" at bounding box center [432, 28] width 10 height 11
click at [419, 32] on input "On" at bounding box center [419, 28] width 8 height 10
radio input "true"
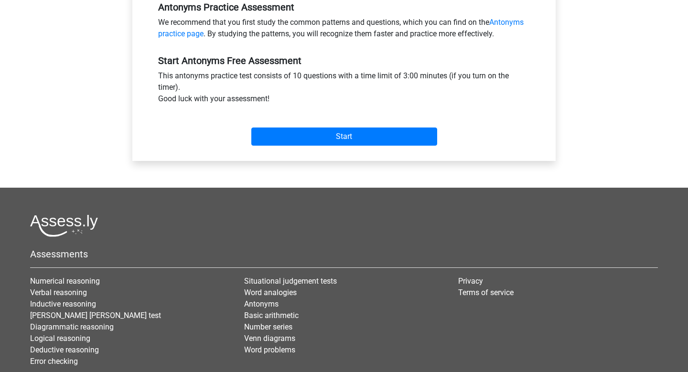
scroll to position [304, 0]
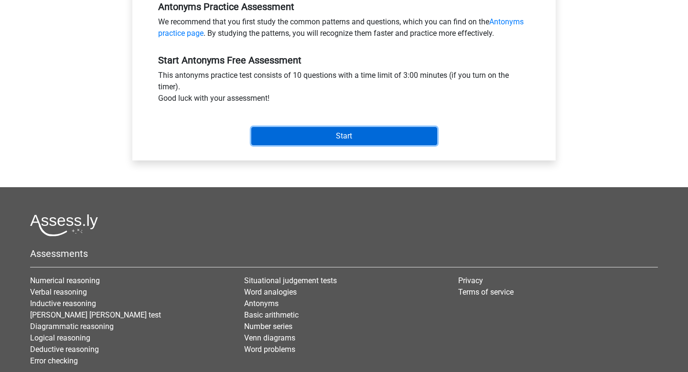
click at [353, 145] on input "Start" at bounding box center [344, 136] width 186 height 18
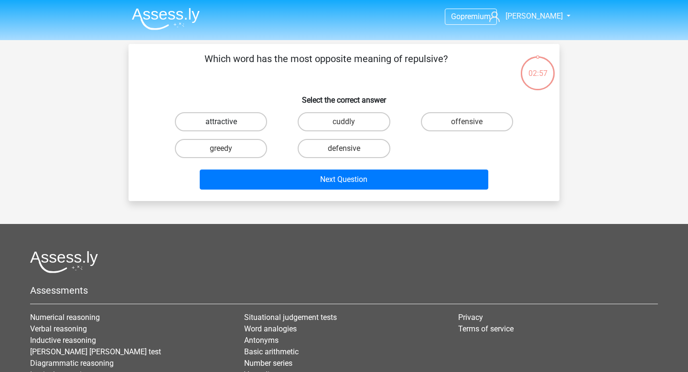
click at [240, 131] on label "attractive" at bounding box center [221, 121] width 92 height 19
click at [227, 128] on input "attractive" at bounding box center [224, 125] width 6 height 6
radio input "true"
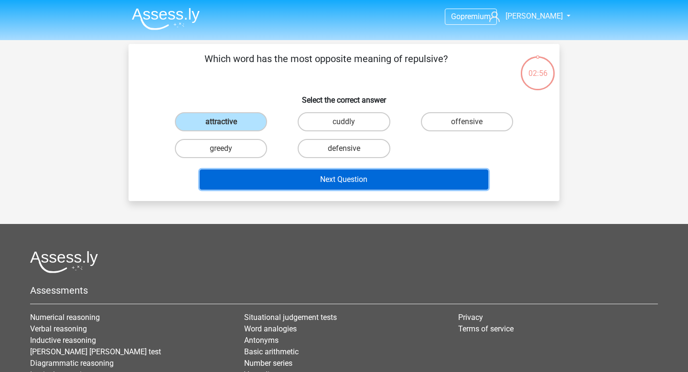
click at [329, 190] on button "Next Question" at bounding box center [344, 180] width 289 height 20
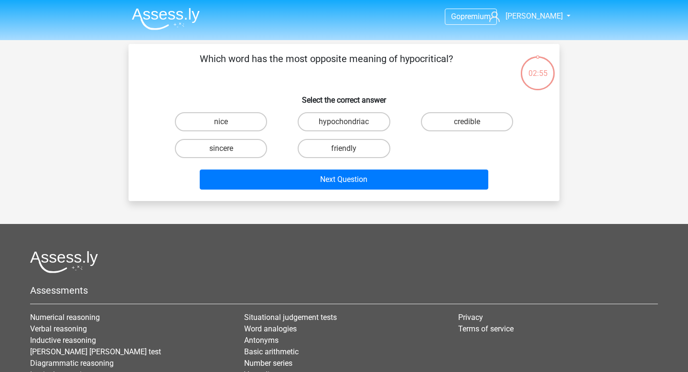
scroll to position [47, 0]
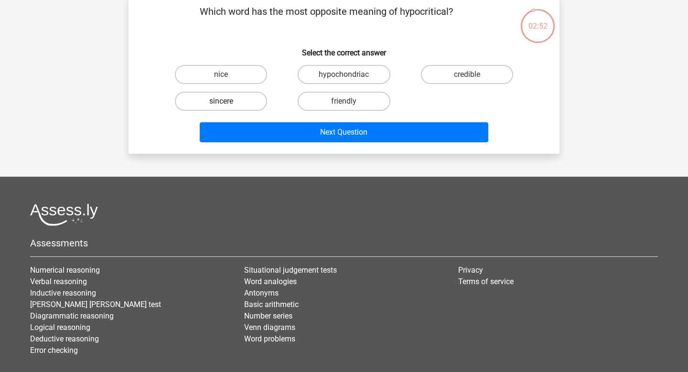
click at [243, 111] on label "sincere" at bounding box center [221, 101] width 92 height 19
click at [227, 108] on input "sincere" at bounding box center [224, 104] width 6 height 6
radio input "true"
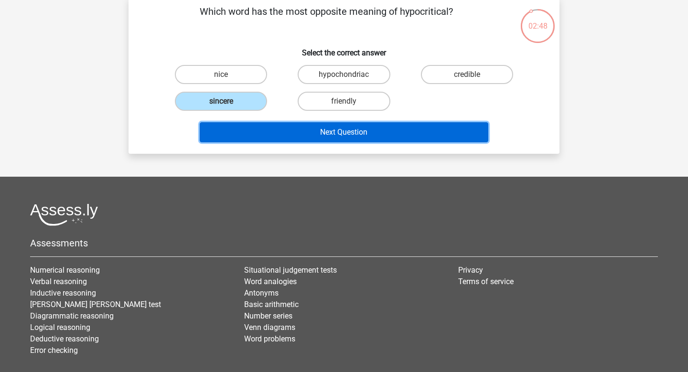
click at [347, 142] on button "Next Question" at bounding box center [344, 132] width 289 height 20
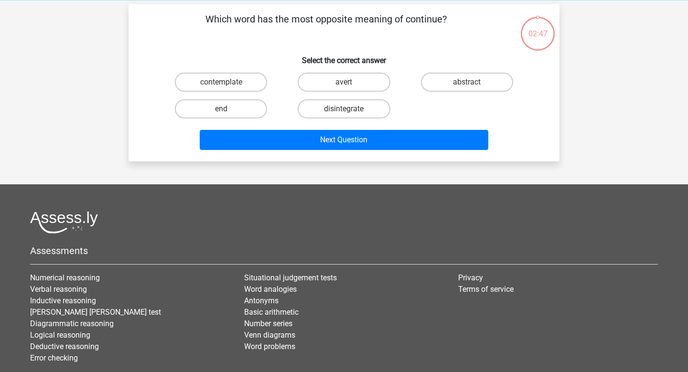
scroll to position [38, 0]
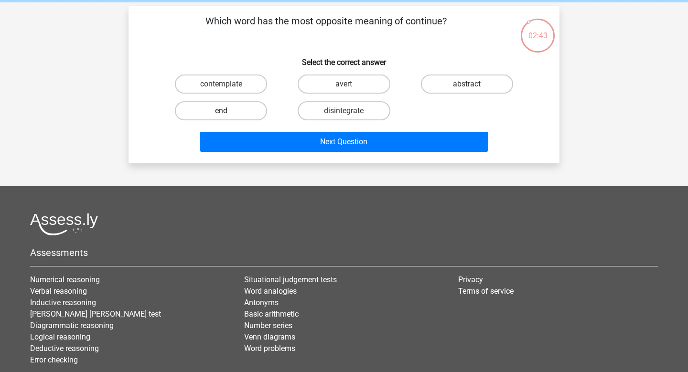
click at [241, 120] on label "end" at bounding box center [221, 110] width 92 height 19
click at [227, 117] on input "end" at bounding box center [224, 114] width 6 height 6
radio input "true"
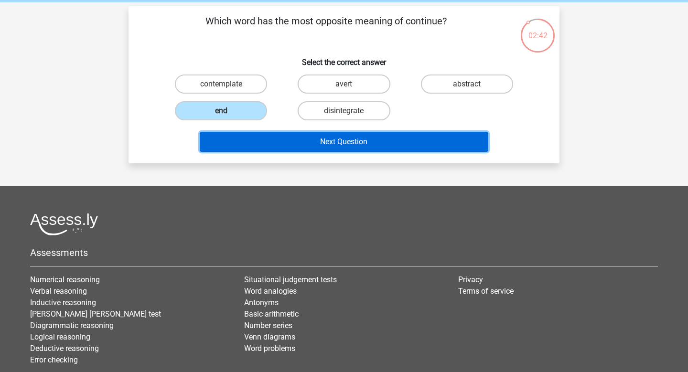
click at [315, 152] on button "Next Question" at bounding box center [344, 142] width 289 height 20
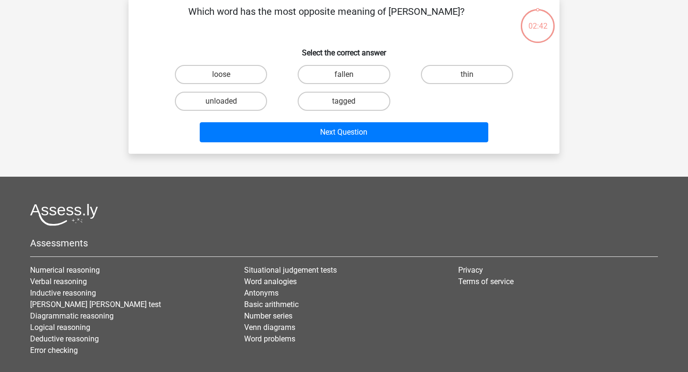
scroll to position [36, 0]
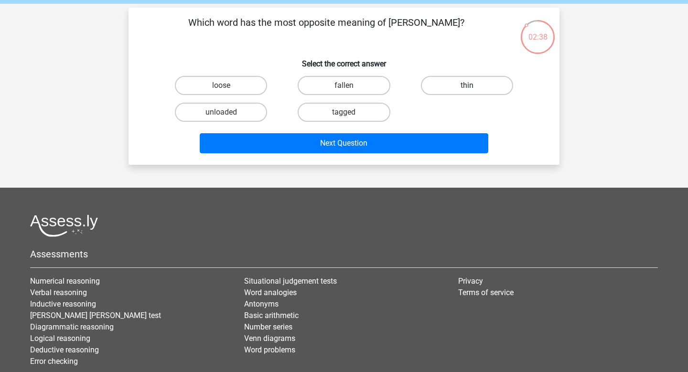
click at [452, 95] on label "thin" at bounding box center [467, 85] width 92 height 19
click at [467, 92] on input "thin" at bounding box center [470, 89] width 6 height 6
radio input "true"
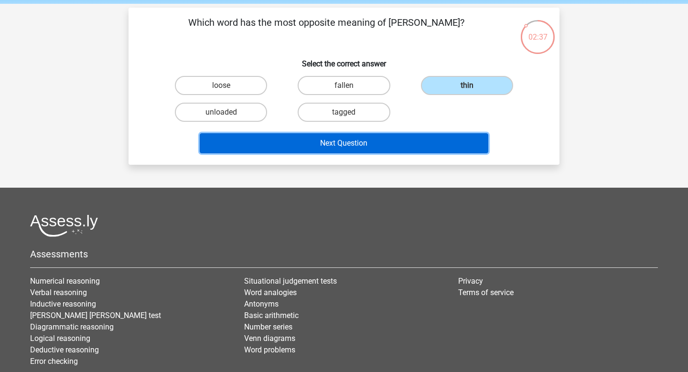
click at [382, 153] on button "Next Question" at bounding box center [344, 143] width 289 height 20
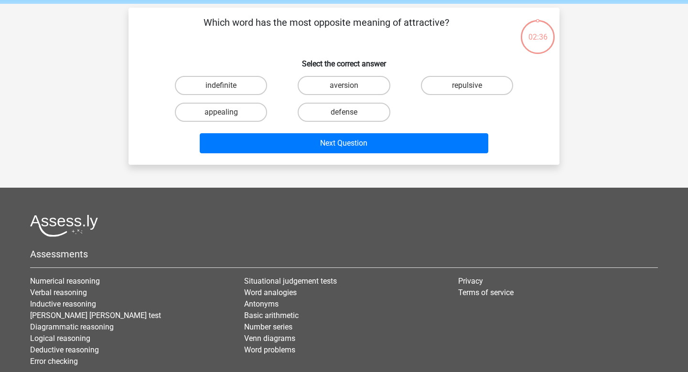
scroll to position [47, 0]
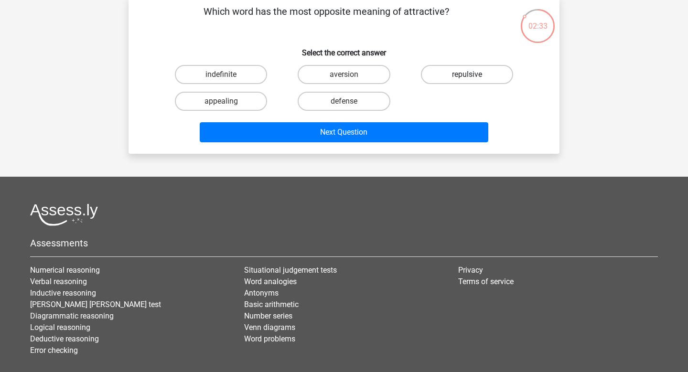
click at [430, 84] on label "repulsive" at bounding box center [467, 74] width 92 height 19
click at [467, 81] on input "repulsive" at bounding box center [470, 78] width 6 height 6
radio input "true"
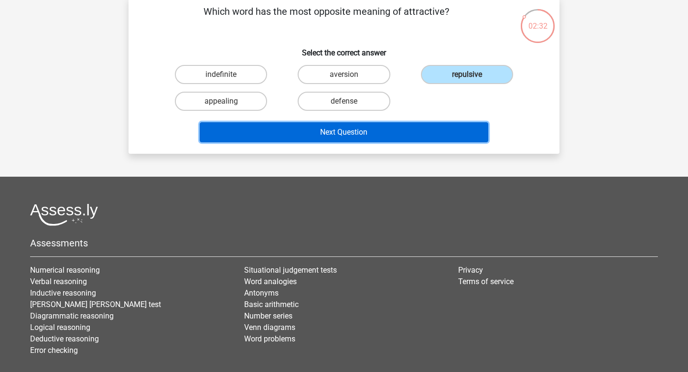
click at [375, 142] on button "Next Question" at bounding box center [344, 132] width 289 height 20
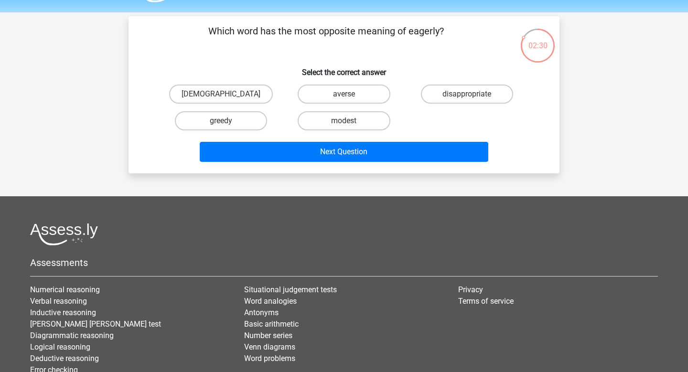
scroll to position [25, 0]
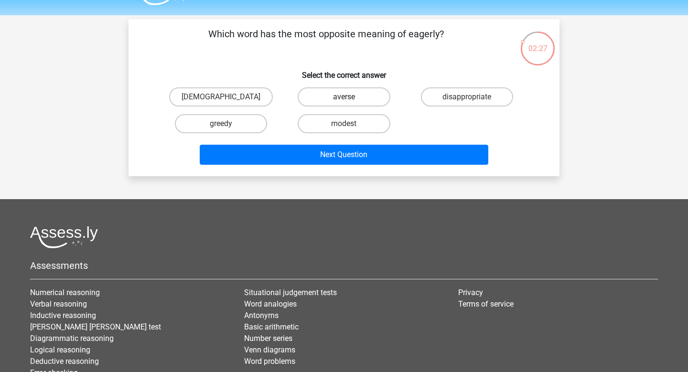
click at [325, 107] on label "averse" at bounding box center [344, 96] width 92 height 19
click at [344, 103] on input "averse" at bounding box center [347, 100] width 6 height 6
radio input "true"
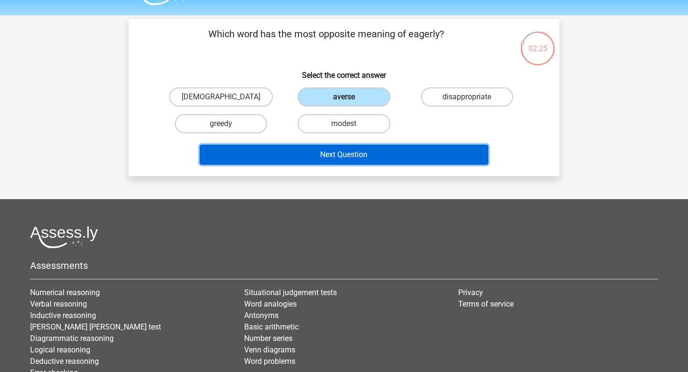
click at [333, 165] on button "Next Question" at bounding box center [344, 155] width 289 height 20
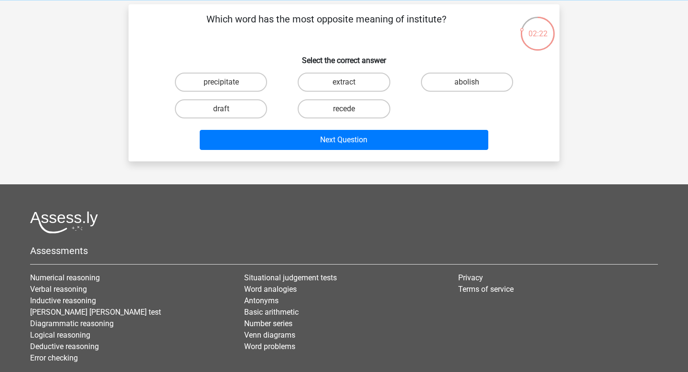
scroll to position [39, 0]
click at [448, 92] on label "abolish" at bounding box center [467, 82] width 92 height 19
click at [467, 89] on input "abolish" at bounding box center [470, 86] width 6 height 6
radio input "true"
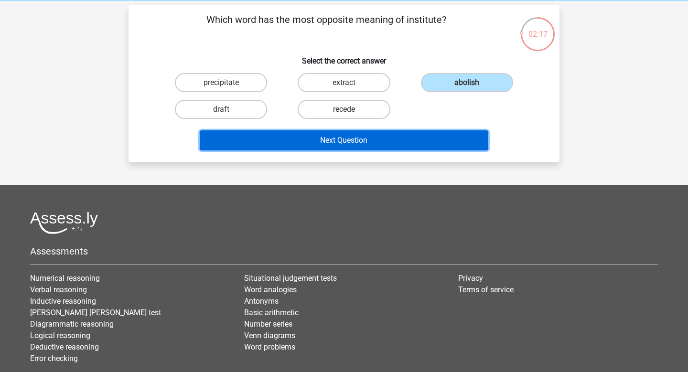
click at [377, 151] on button "Next Question" at bounding box center [344, 140] width 289 height 20
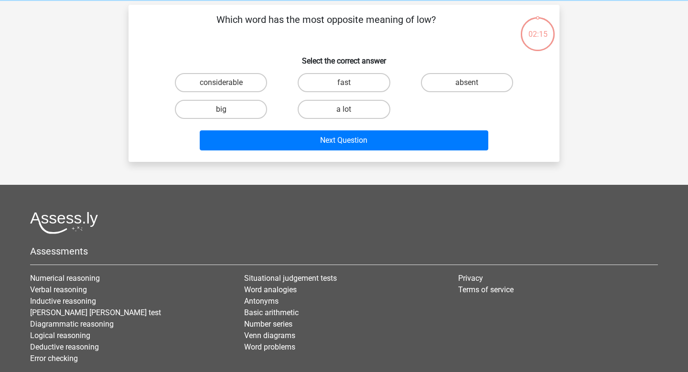
scroll to position [47, 0]
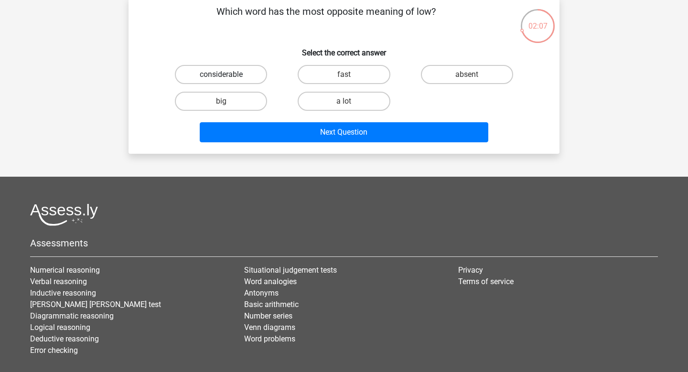
click at [241, 84] on label "considerable" at bounding box center [221, 74] width 92 height 19
click at [227, 81] on input "considerable" at bounding box center [224, 78] width 6 height 6
radio input "true"
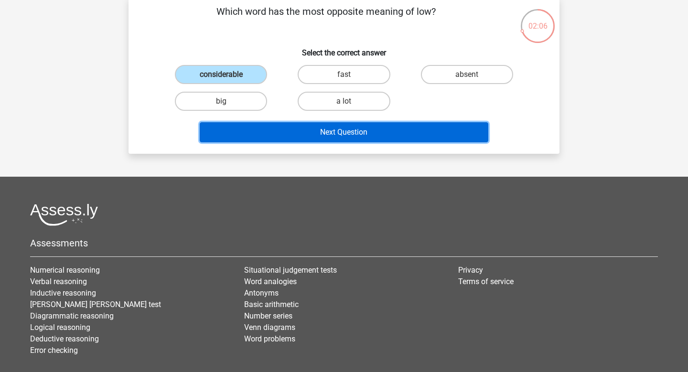
click at [322, 142] on button "Next Question" at bounding box center [344, 132] width 289 height 20
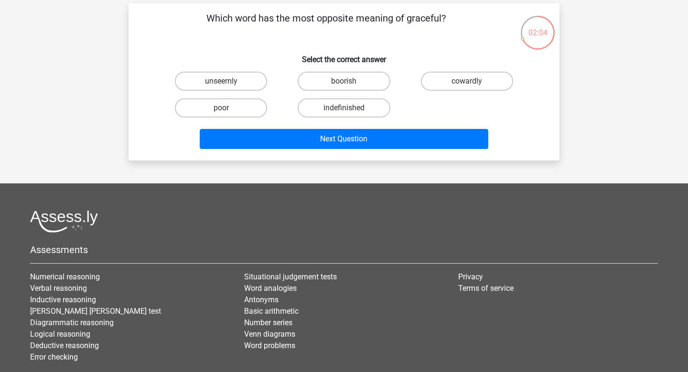
scroll to position [43, 0]
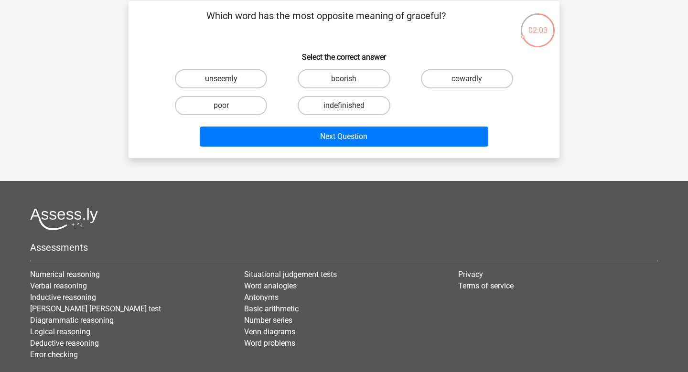
click at [245, 88] on label "unseemly" at bounding box center [221, 78] width 92 height 19
click at [227, 85] on input "unseemly" at bounding box center [224, 82] width 6 height 6
radio input "true"
click at [335, 88] on label "boorish" at bounding box center [344, 78] width 92 height 19
click at [344, 85] on input "boorish" at bounding box center [347, 82] width 6 height 6
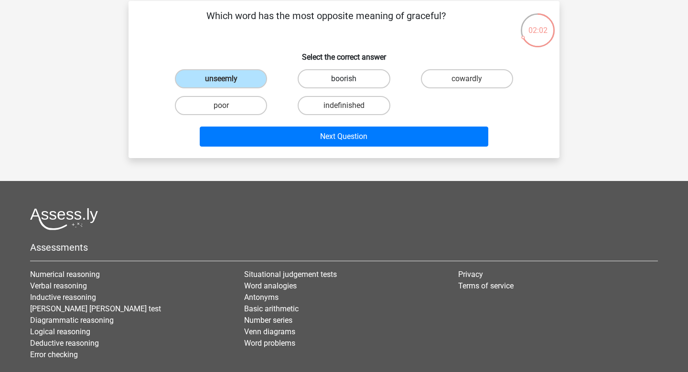
radio input "true"
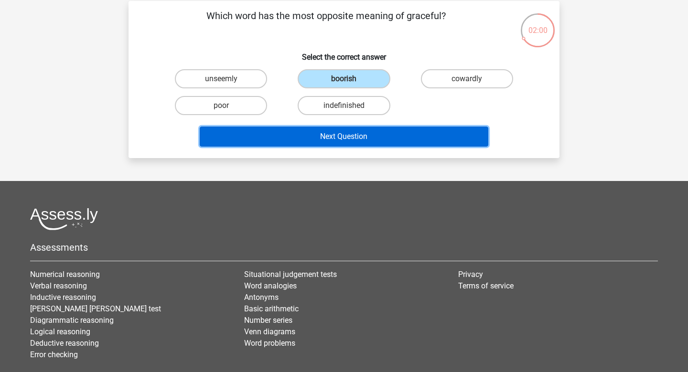
click at [337, 147] on button "Next Question" at bounding box center [344, 137] width 289 height 20
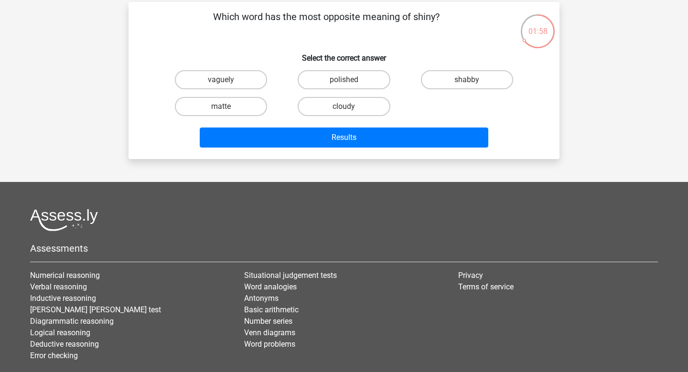
scroll to position [42, 0]
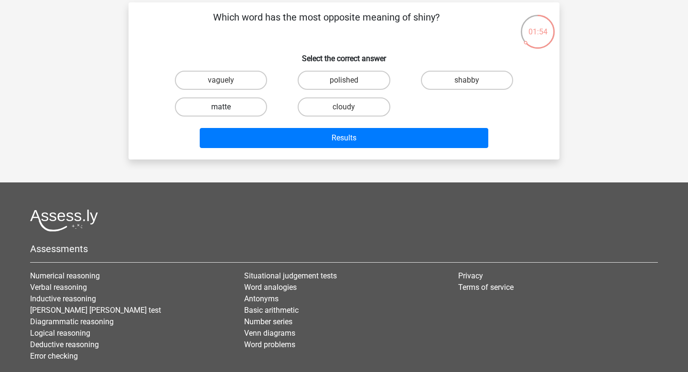
click at [239, 117] on label "matte" at bounding box center [221, 106] width 92 height 19
click at [227, 113] on input "matte" at bounding box center [224, 110] width 6 height 6
radio input "true"
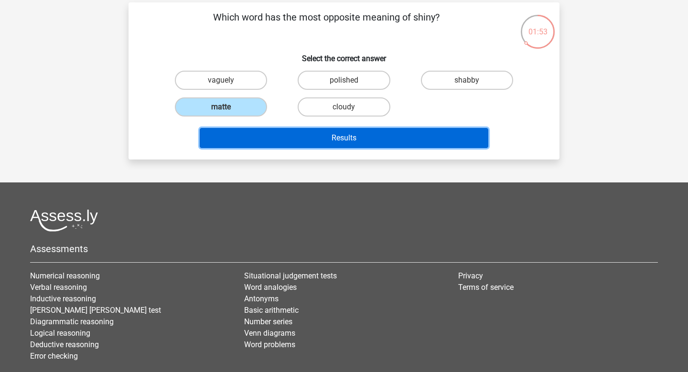
click at [337, 148] on button "Results" at bounding box center [344, 138] width 289 height 20
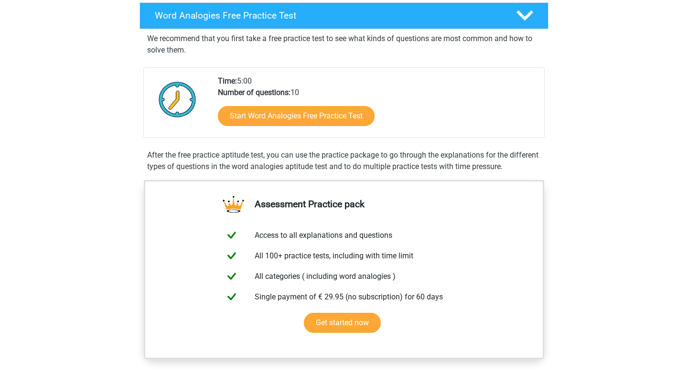
scroll to position [167, 0]
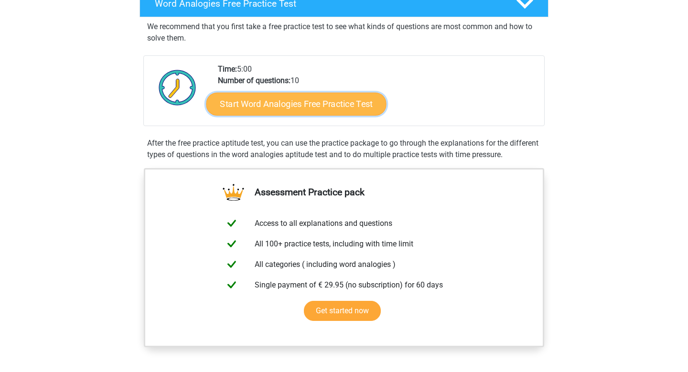
click at [353, 115] on link "Start Word Analogies Free Practice Test" at bounding box center [296, 103] width 180 height 23
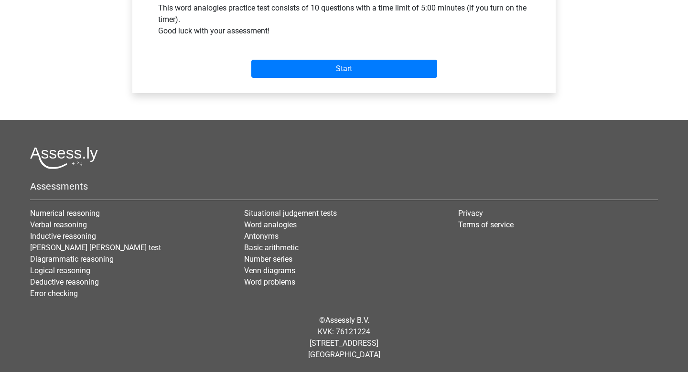
scroll to position [463, 0]
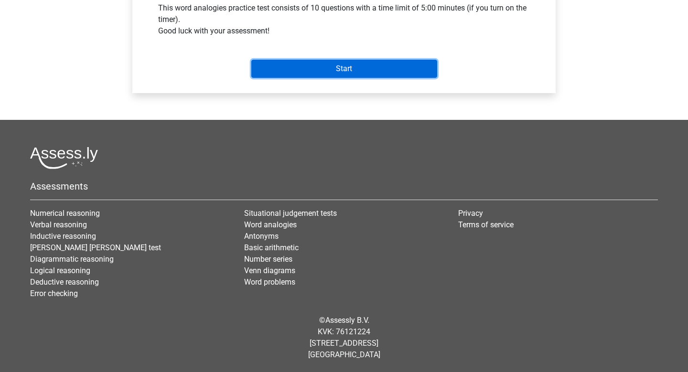
click at [363, 78] on input "Start" at bounding box center [344, 69] width 186 height 18
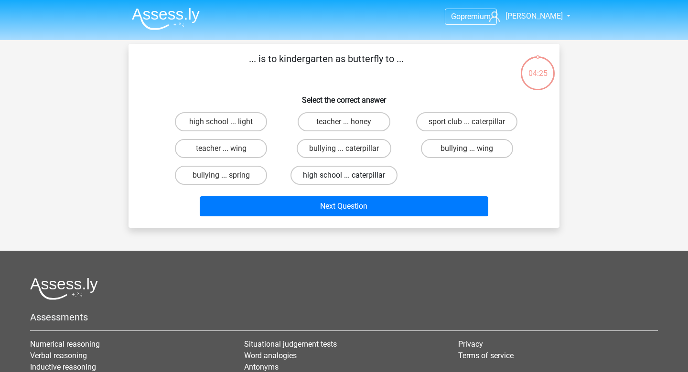
click at [342, 185] on label "high school ... caterpillar" at bounding box center [344, 175] width 107 height 19
click at [344, 182] on input "high school ... caterpillar" at bounding box center [347, 178] width 6 height 6
radio input "true"
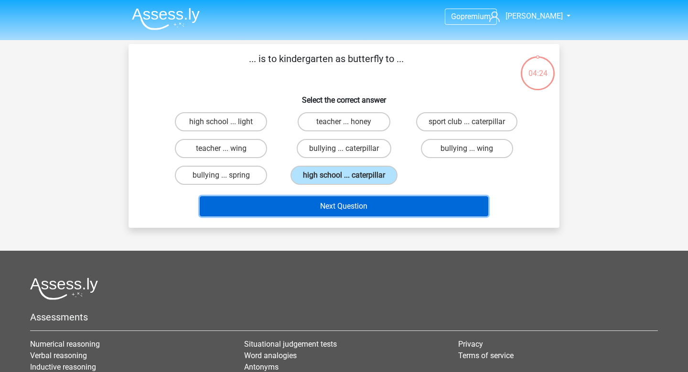
click at [339, 217] on button "Next Question" at bounding box center [344, 206] width 289 height 20
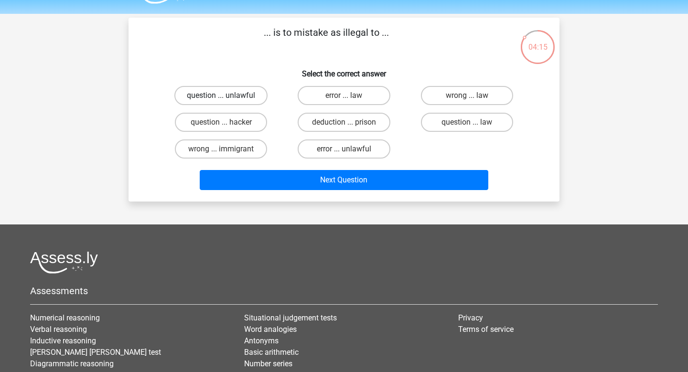
scroll to position [24, 0]
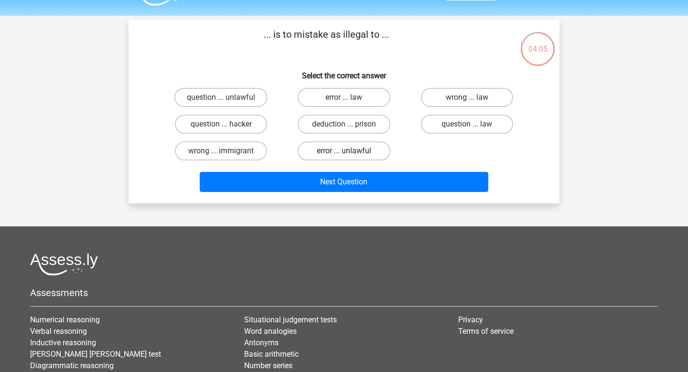
click at [342, 161] on label "error ... unlawful" at bounding box center [344, 150] width 92 height 19
click at [344, 157] on input "error ... unlawful" at bounding box center [347, 154] width 6 height 6
radio input "true"
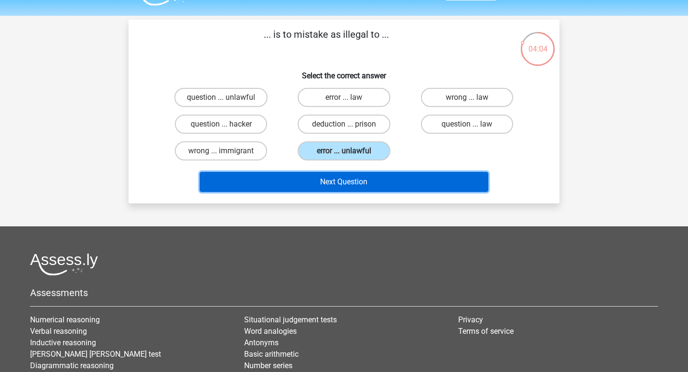
click at [346, 192] on button "Next Question" at bounding box center [344, 182] width 289 height 20
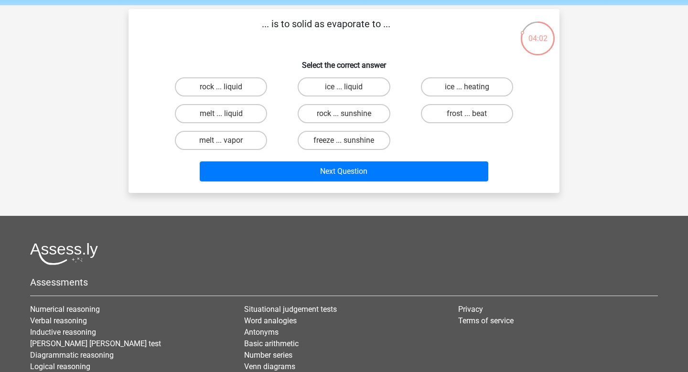
scroll to position [33, 0]
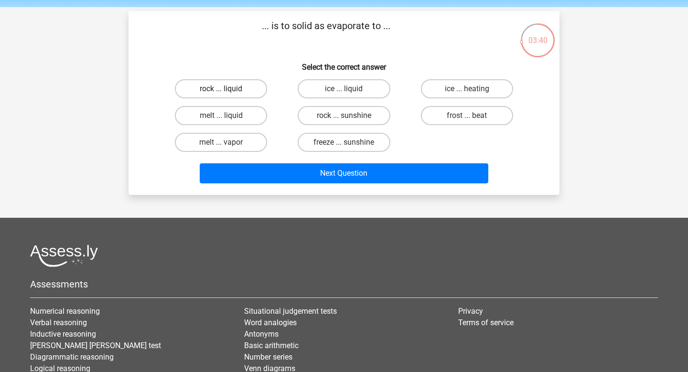
click at [250, 98] on label "rock ... liquid" at bounding box center [221, 88] width 92 height 19
click at [227, 95] on input "rock ... liquid" at bounding box center [224, 92] width 6 height 6
radio input "true"
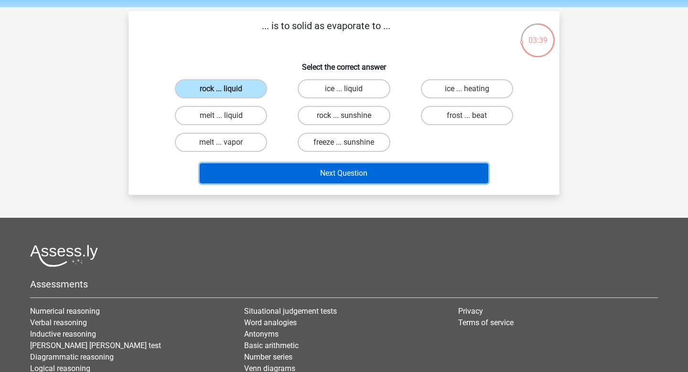
click at [318, 184] on button "Next Question" at bounding box center [344, 173] width 289 height 20
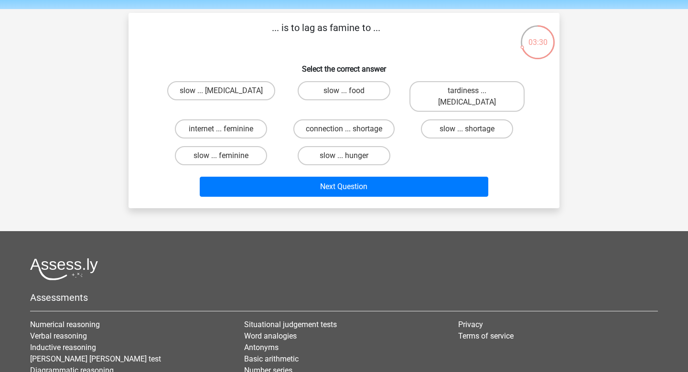
scroll to position [32, 0]
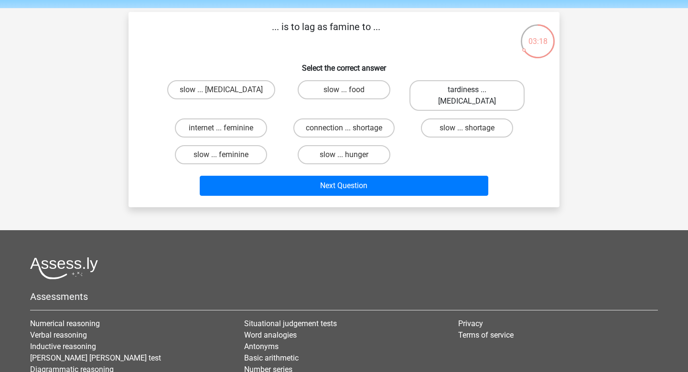
click at [466, 111] on label "tardiness ... malnutrition" at bounding box center [467, 95] width 115 height 31
click at [467, 96] on input "tardiness ... malnutrition" at bounding box center [470, 93] width 6 height 6
radio input "true"
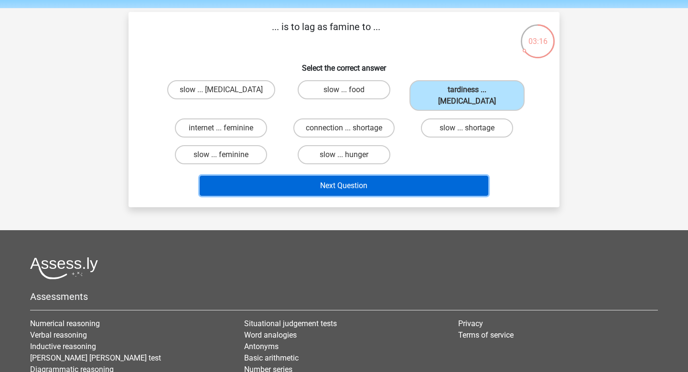
click at [375, 196] on button "Next Question" at bounding box center [344, 186] width 289 height 20
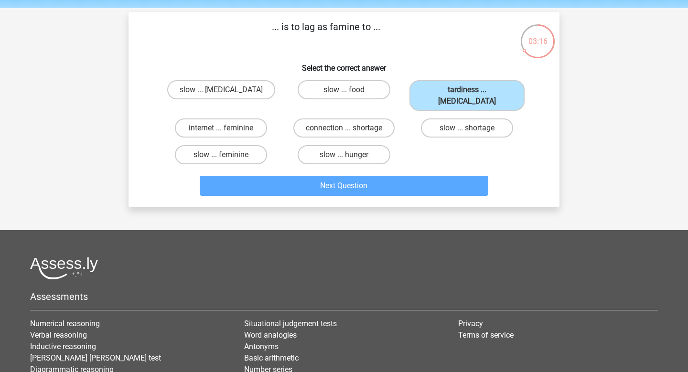
scroll to position [47, 0]
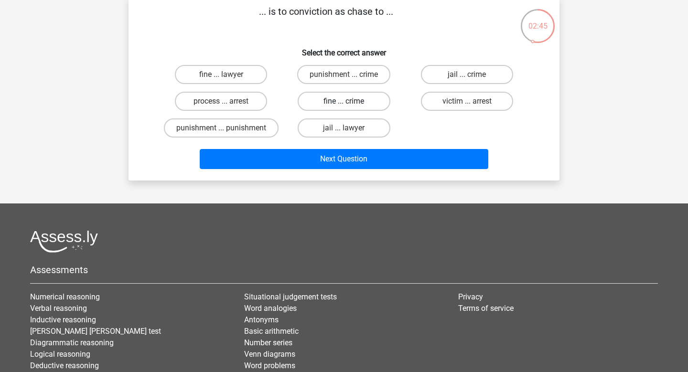
click at [339, 111] on label "fine ... crime" at bounding box center [344, 101] width 92 height 19
click at [344, 108] on input "fine ... crime" at bounding box center [347, 104] width 6 height 6
radio input "true"
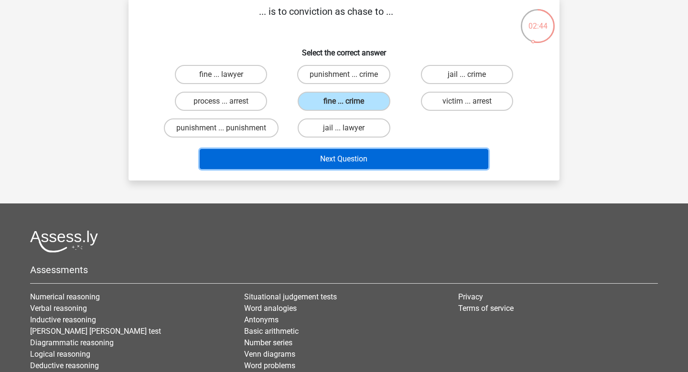
click at [346, 169] on button "Next Question" at bounding box center [344, 159] width 289 height 20
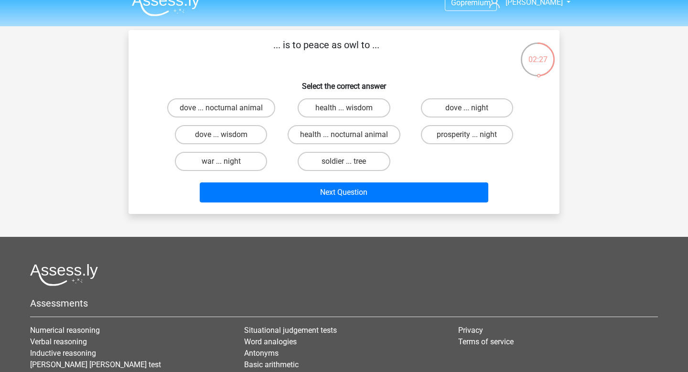
scroll to position [15, 0]
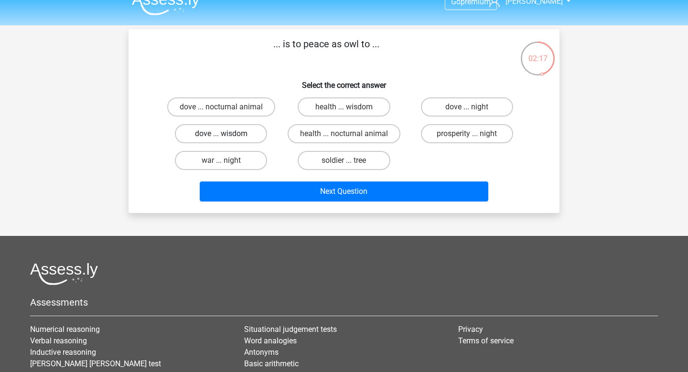
click at [244, 143] on label "dove ... wisdom" at bounding box center [221, 133] width 92 height 19
click at [227, 140] on input "dove ... wisdom" at bounding box center [224, 137] width 6 height 6
radio input "true"
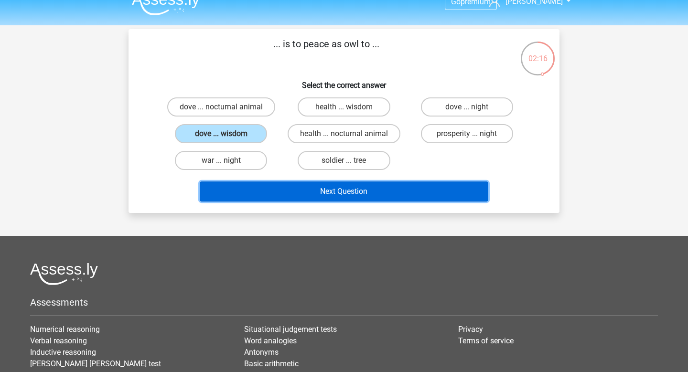
click at [320, 202] on button "Next Question" at bounding box center [344, 192] width 289 height 20
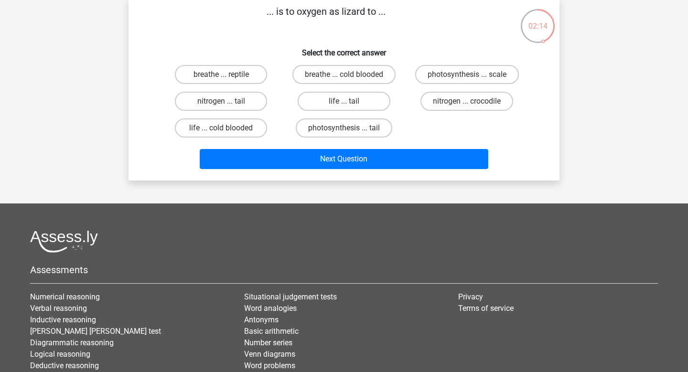
scroll to position [43, 0]
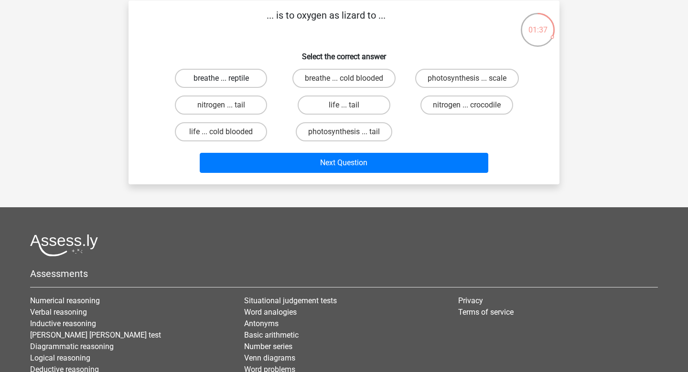
click at [248, 88] on label "breathe ... reptile" at bounding box center [221, 78] width 92 height 19
click at [227, 85] on input "breathe ... reptile" at bounding box center [224, 81] width 6 height 6
radio input "true"
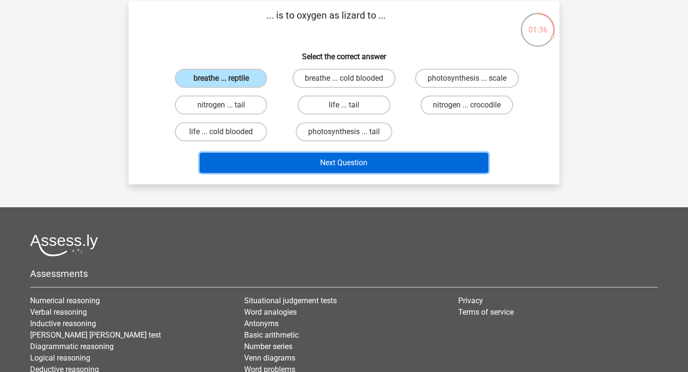
click at [358, 173] on button "Next Question" at bounding box center [344, 163] width 289 height 20
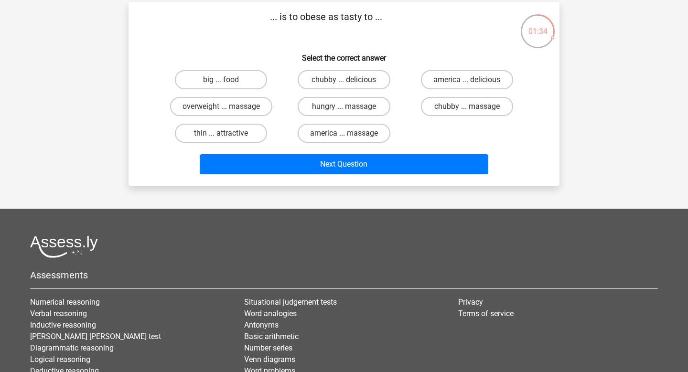
scroll to position [41, 0]
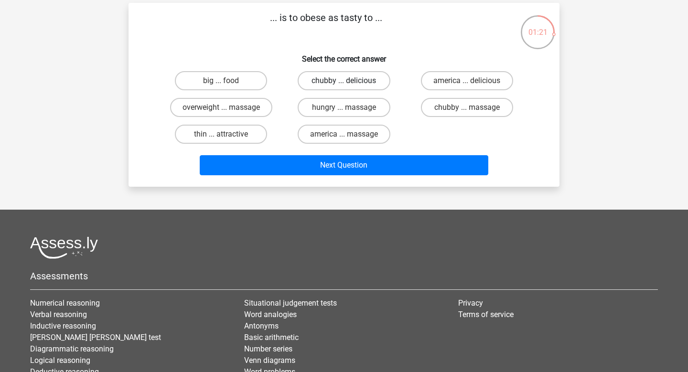
click at [343, 90] on label "chubby ... delicious" at bounding box center [344, 80] width 92 height 19
click at [344, 87] on input "chubby ... delicious" at bounding box center [347, 84] width 6 height 6
radio input "true"
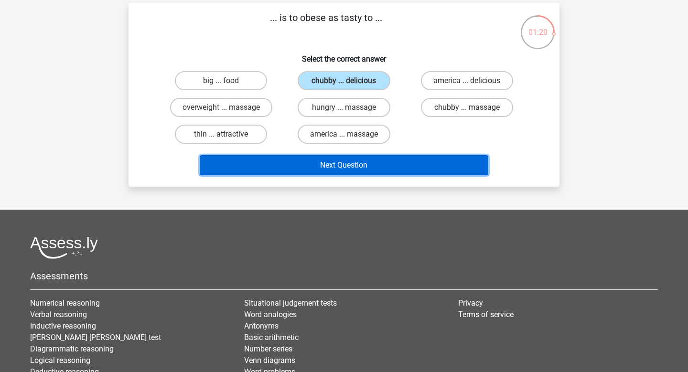
click at [382, 175] on button "Next Question" at bounding box center [344, 165] width 289 height 20
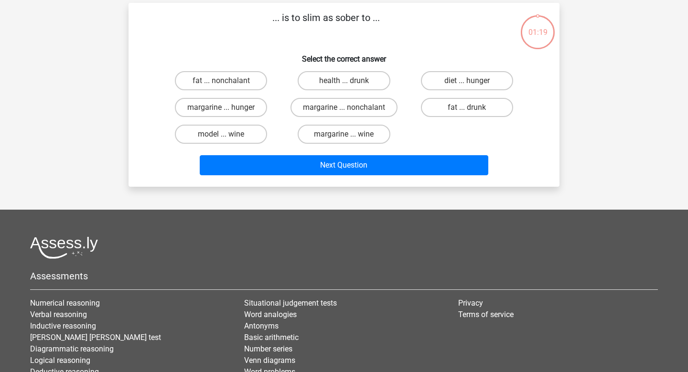
scroll to position [47, 0]
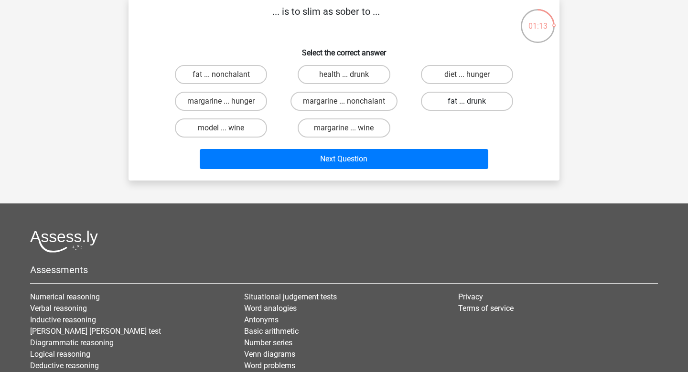
click at [471, 111] on label "fat ... drunk" at bounding box center [467, 101] width 92 height 19
click at [471, 108] on input "fat ... drunk" at bounding box center [470, 104] width 6 height 6
radio input "true"
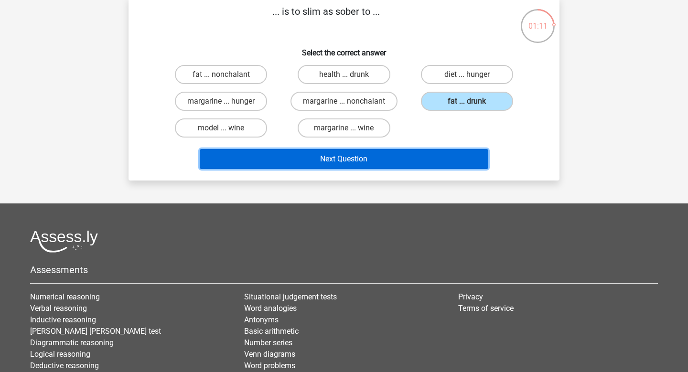
click at [394, 169] on button "Next Question" at bounding box center [344, 159] width 289 height 20
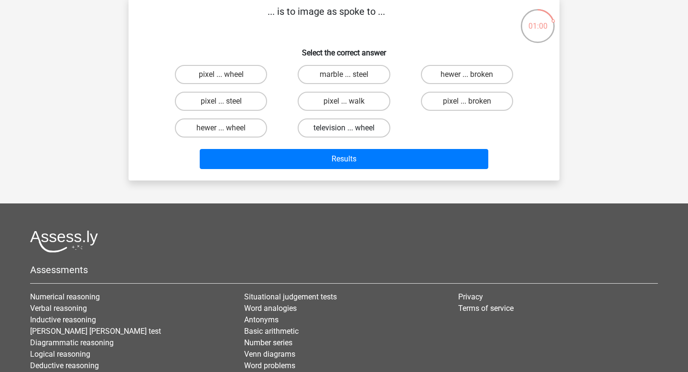
click at [358, 138] on label "television ... wheel" at bounding box center [344, 128] width 92 height 19
click at [350, 134] on input "television ... wheel" at bounding box center [347, 131] width 6 height 6
radio input "true"
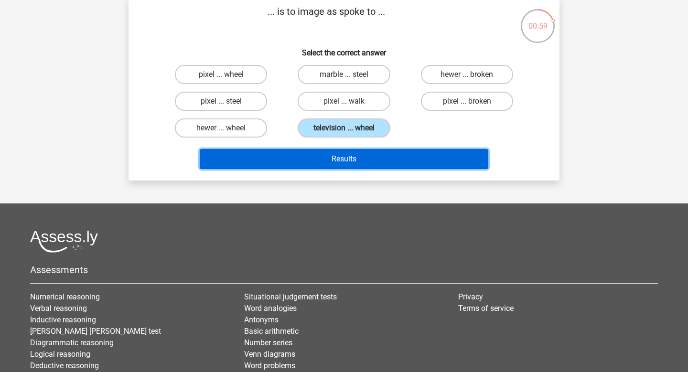
click at [370, 169] on button "Results" at bounding box center [344, 159] width 289 height 20
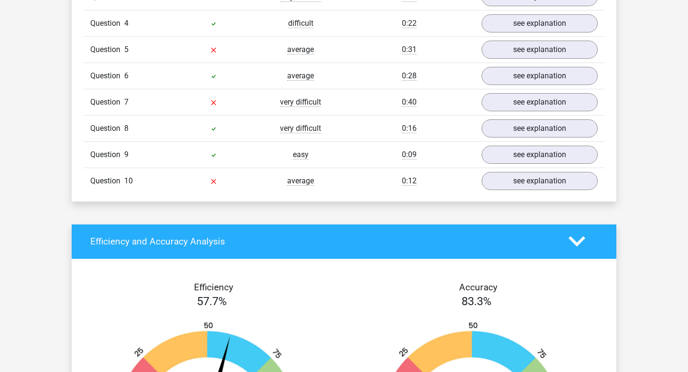
scroll to position [871, 0]
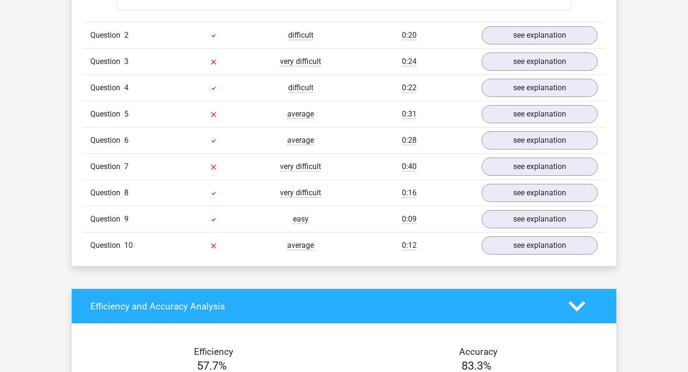
scroll to position [1050, 0]
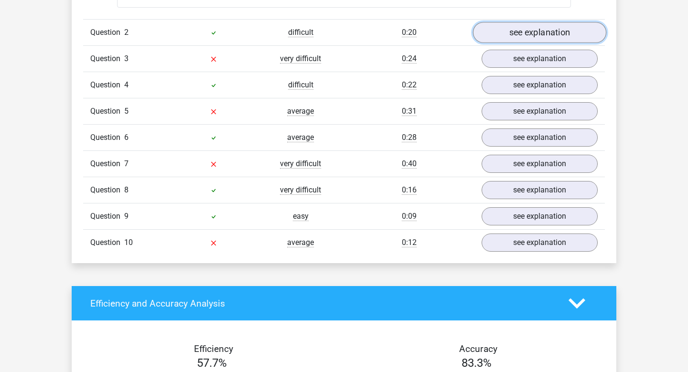
click at [537, 43] on link "see explanation" at bounding box center [539, 32] width 133 height 21
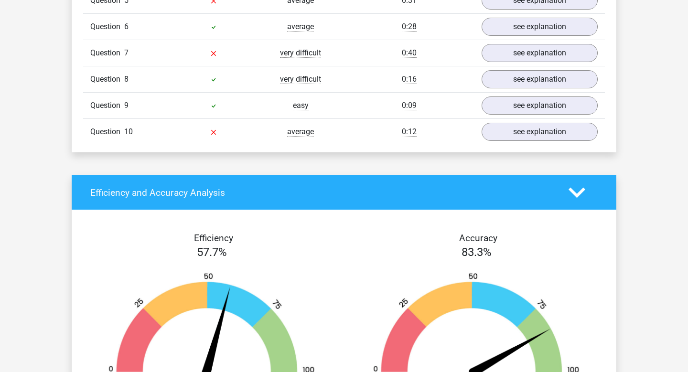
scroll to position [1410, 0]
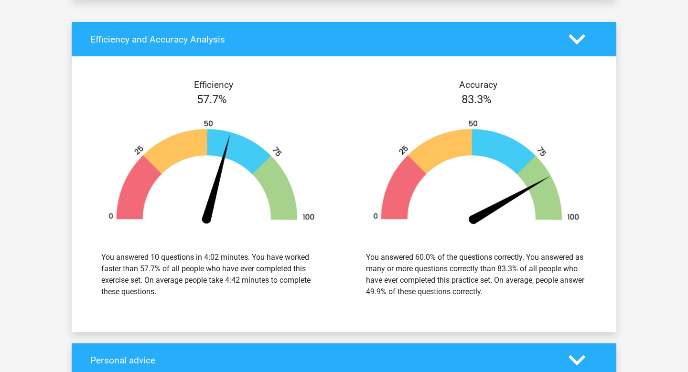
scroll to position [2081, 0]
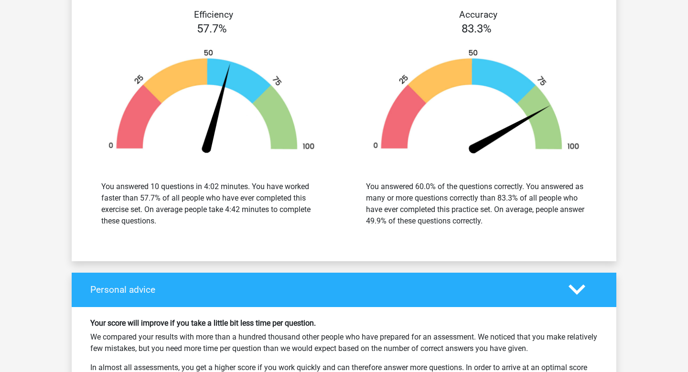
scroll to position [2377, 0]
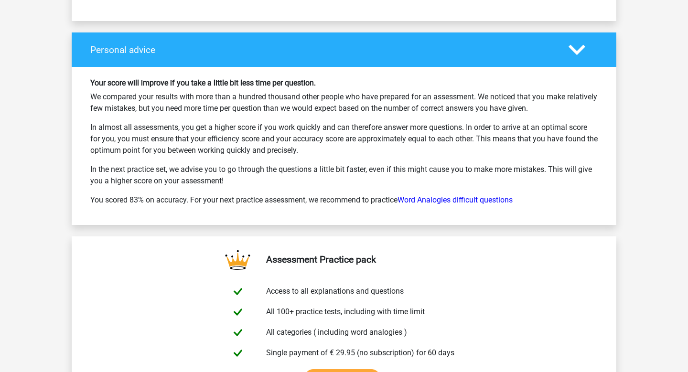
scroll to position [3109, 0]
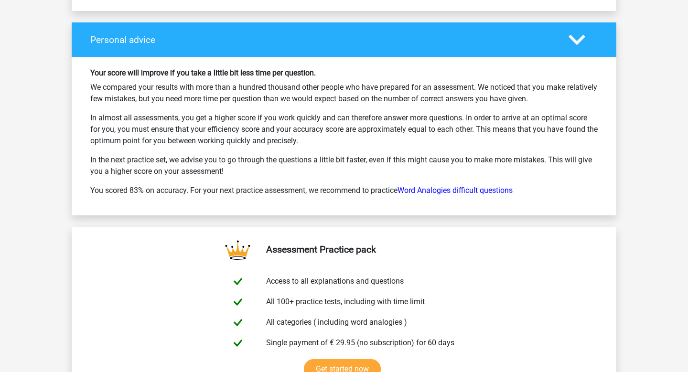
scroll to position [3367, 0]
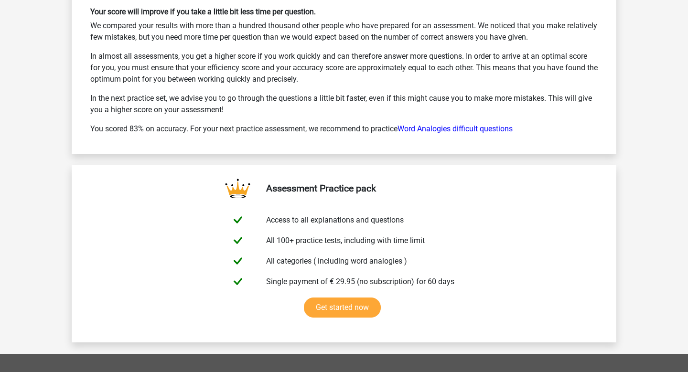
scroll to position [3935, 0]
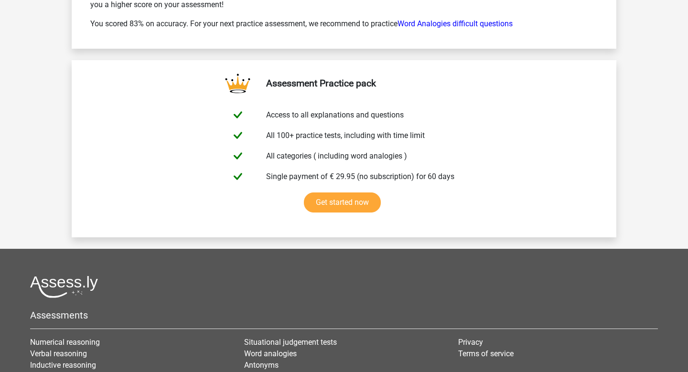
scroll to position [4310, 0]
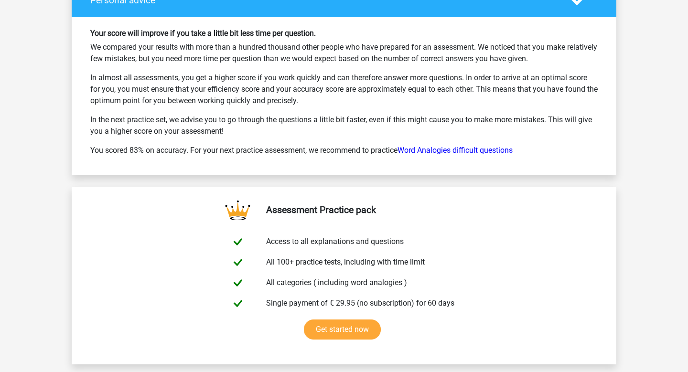
scroll to position [4828, 0]
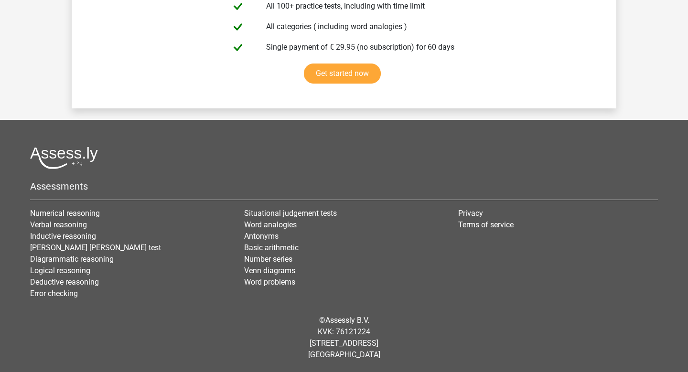
scroll to position [5680, 0]
